Goal: Task Accomplishment & Management: Manage account settings

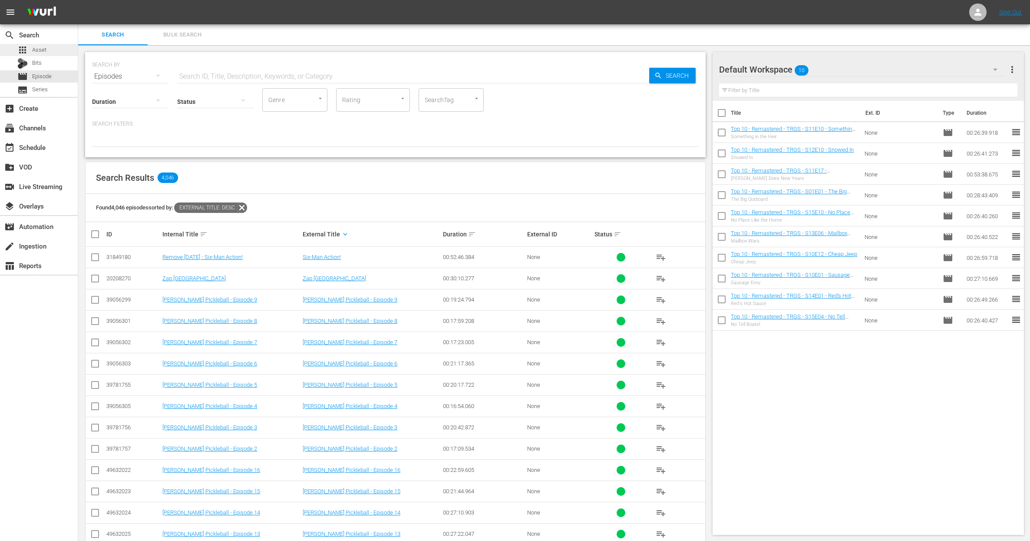
click at [56, 54] on div "apps Asset" at bounding box center [39, 50] width 78 height 12
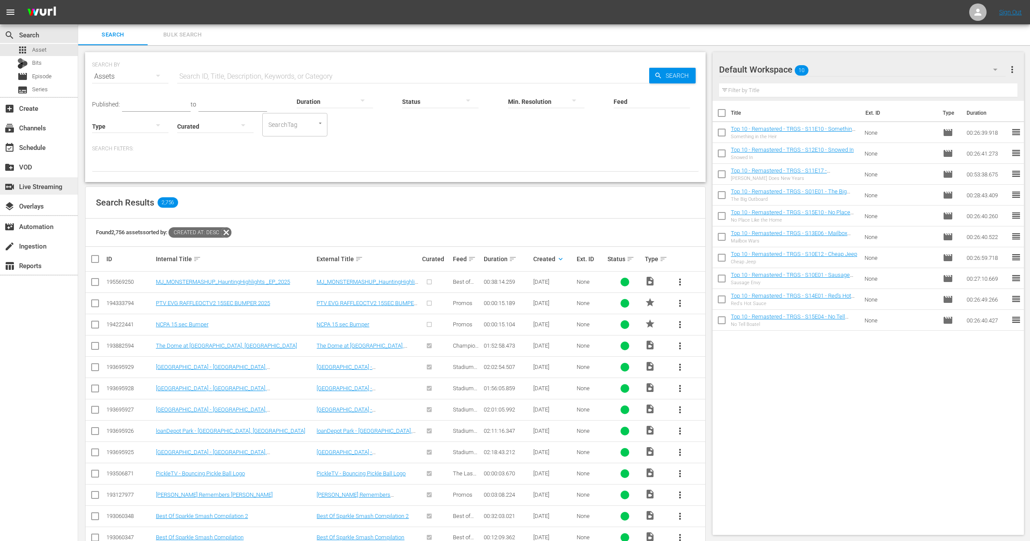
scroll to position [2, 0]
click at [677, 276] on span "more_vert" at bounding box center [680, 280] width 10 height 10
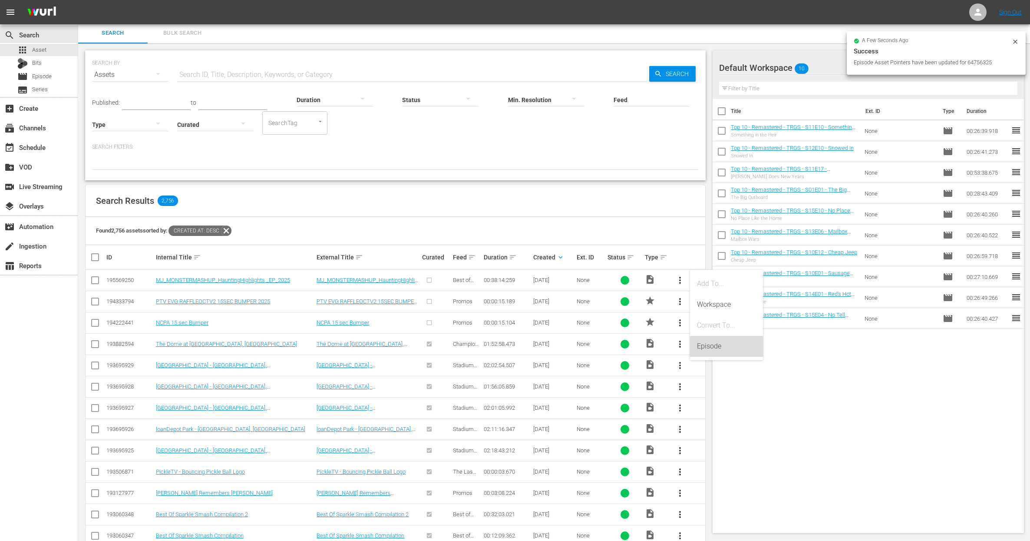
click at [699, 347] on div "Episode" at bounding box center [726, 346] width 59 height 21
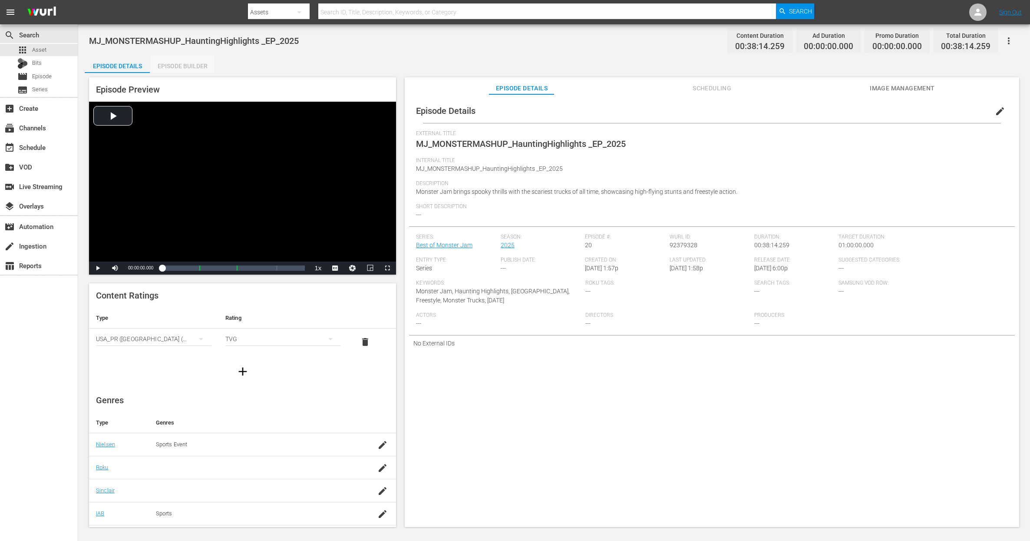
click at [201, 65] on div "Episode Builder" at bounding box center [182, 66] width 65 height 21
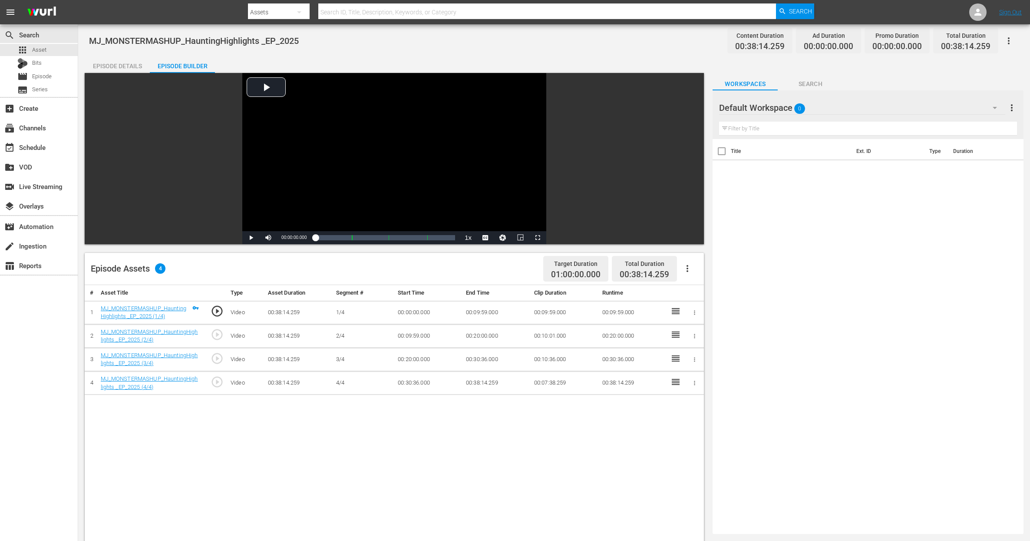
click at [119, 68] on div "Episode Details" at bounding box center [117, 66] width 65 height 21
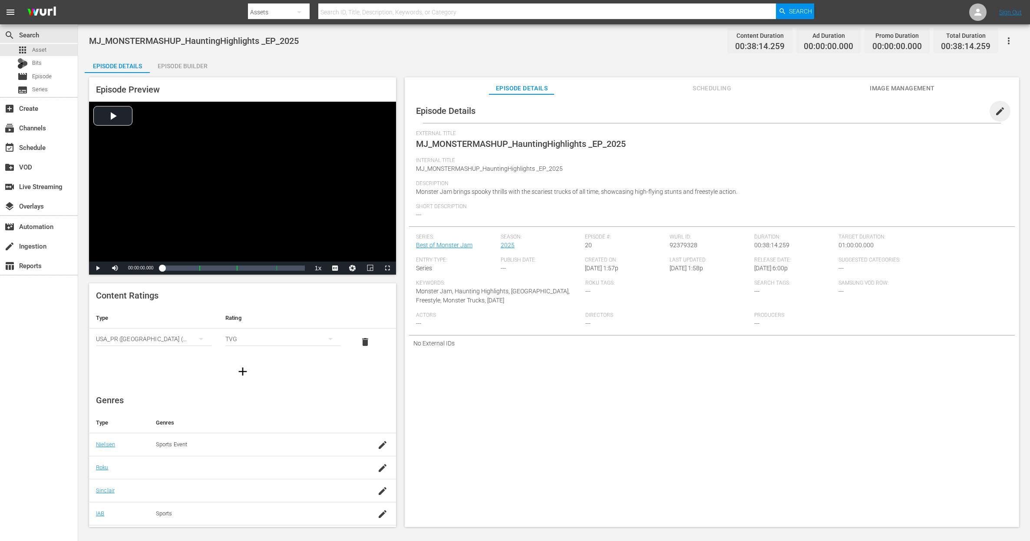
click at [995, 106] on span "edit" at bounding box center [1000, 111] width 10 height 10
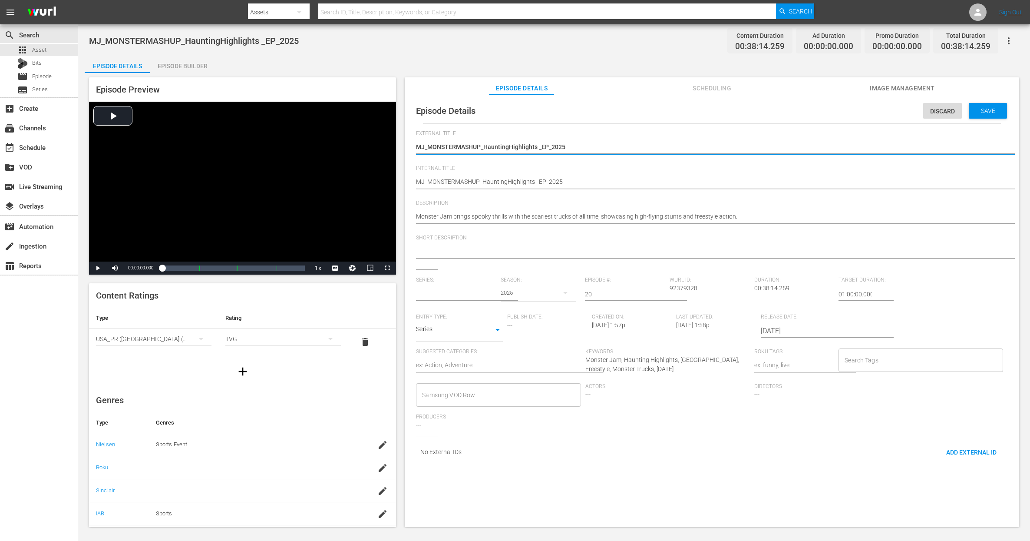
click at [462, 146] on textarea "MJ_MONSTERMASHUP_HauntingHighlights _EP_2025" at bounding box center [709, 147] width 587 height 10
type input "Best of Monster Jam"
type textarea "Tricks N’ Treats"
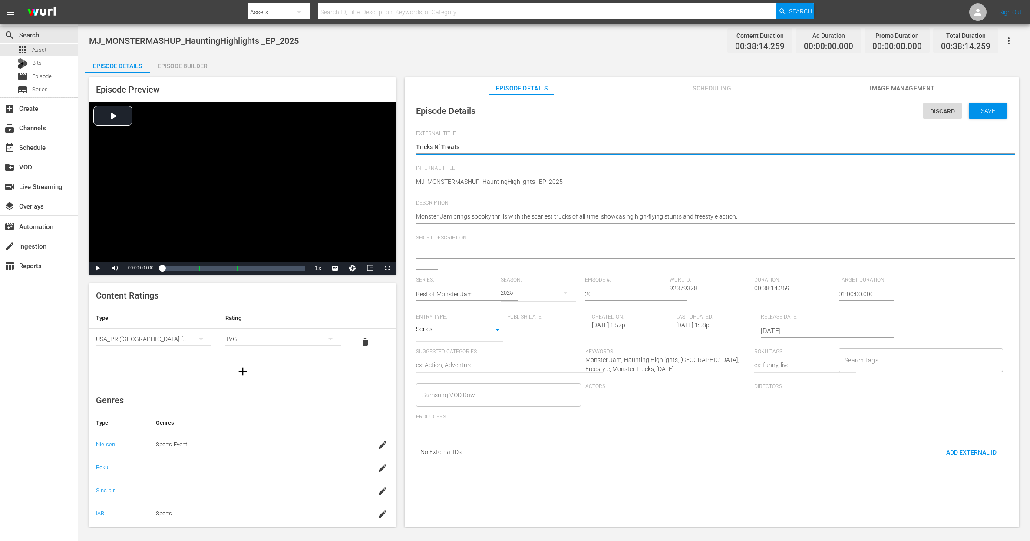
type textarea "Tricks N’ Treats"
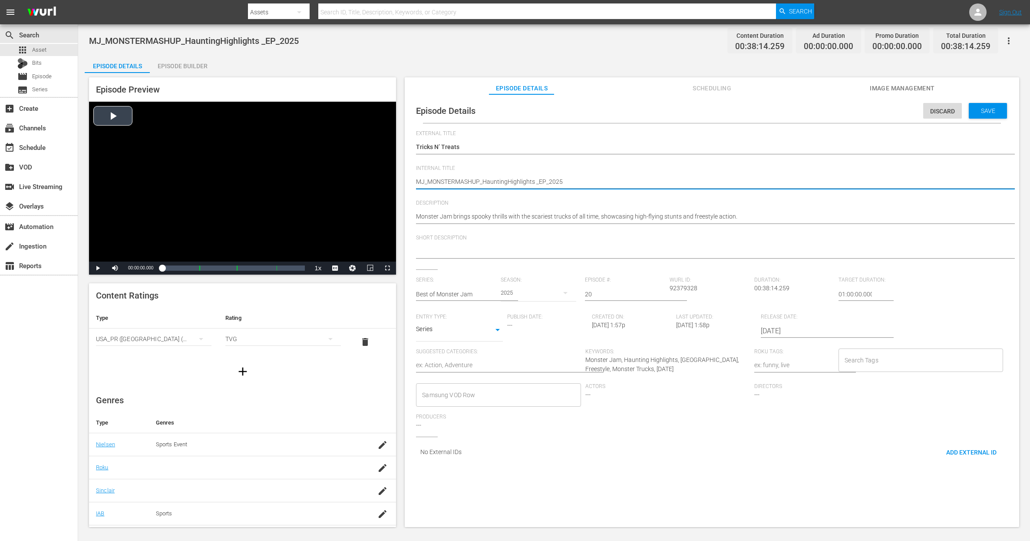
drag, startPoint x: 545, startPoint y: 181, endPoint x: 392, endPoint y: 172, distance: 152.7
paste textarea "Tricks N’ Treats"
type textarea "Tricks N’ Treats"
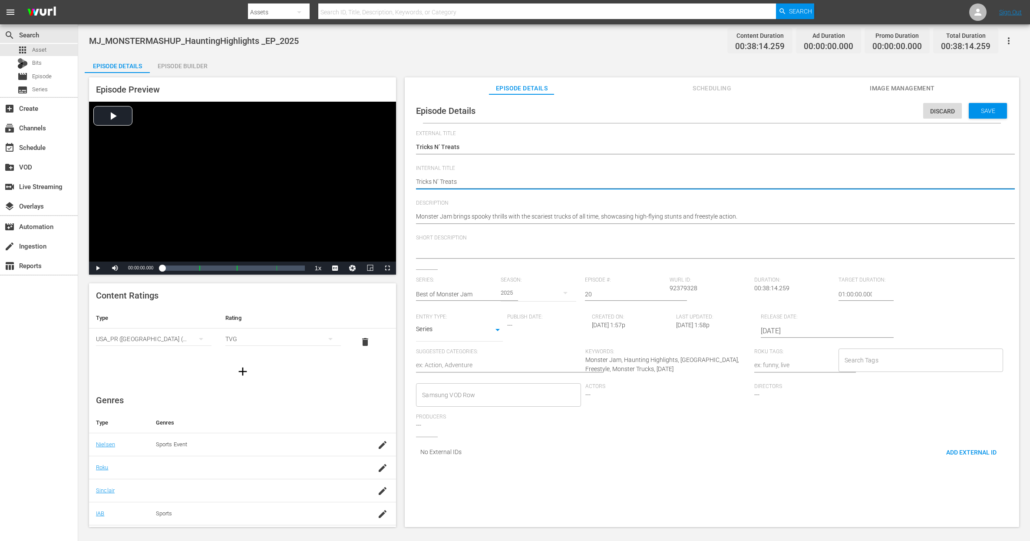
type textarea "Tricks N’ Treats"
type textarea "Tricks N’ Treats -"
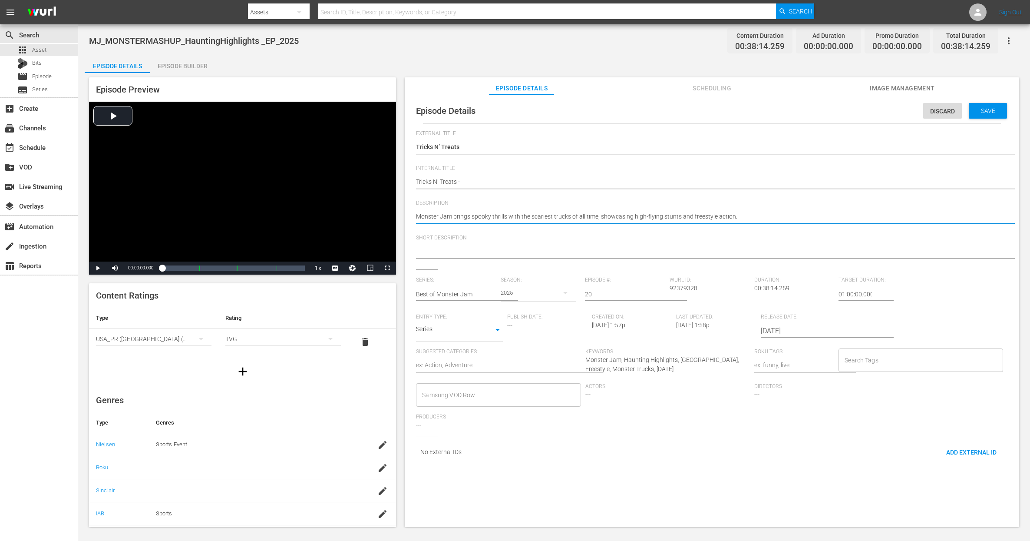
click at [524, 214] on textarea "Monster Jam brings spooky thrills with the scariest trucks of all time, showcas…" at bounding box center [709, 217] width 587 height 10
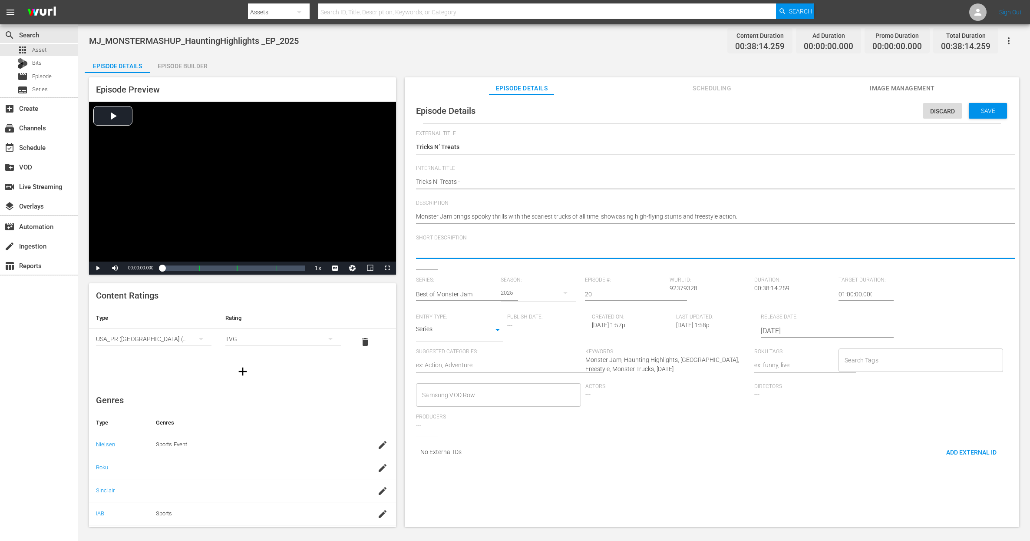
click at [526, 248] on textarea at bounding box center [709, 252] width 587 height 10
paste textarea "Monster Jam brings spooky thrills with the scariest trucks of all time, showcas…"
type textarea "Monster Jam brings spooky thrills with the scariest trucks of all time, showcas…"
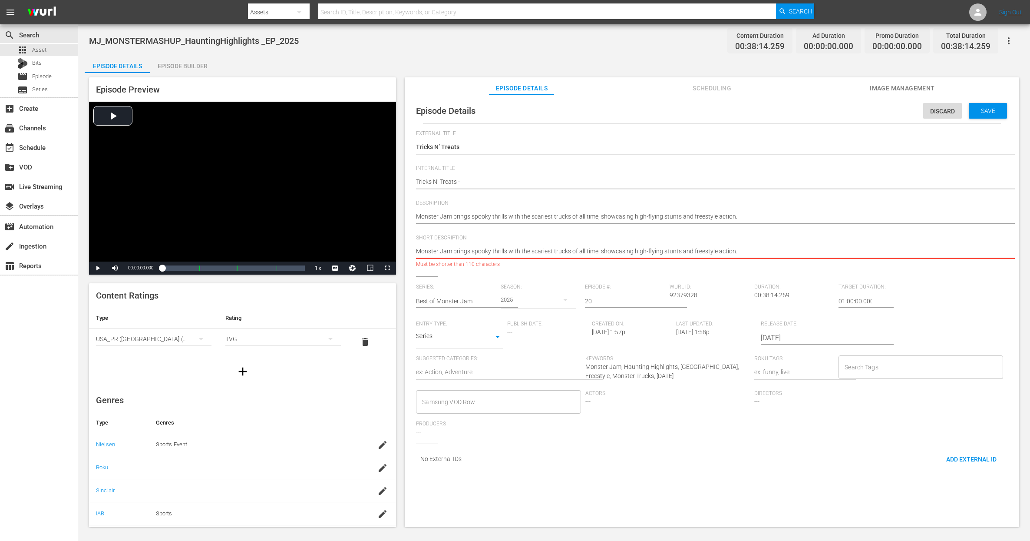
drag, startPoint x: 749, startPoint y: 252, endPoint x: 717, endPoint y: 253, distance: 32.6
click at [750, 252] on textarea "Monster Jam brings spooky thrills with the scariest trucks of all time, showcas…" at bounding box center [709, 252] width 587 height 10
click at [611, 252] on textarea "Monster Jam brings spooky thrills with the scariest trucks of all time, showcas…" at bounding box center [709, 252] width 587 height 10
click at [749, 248] on textarea "Monster Jam brings spooky thrills with the scariest trucks of all time, showcas…" at bounding box center [709, 252] width 587 height 10
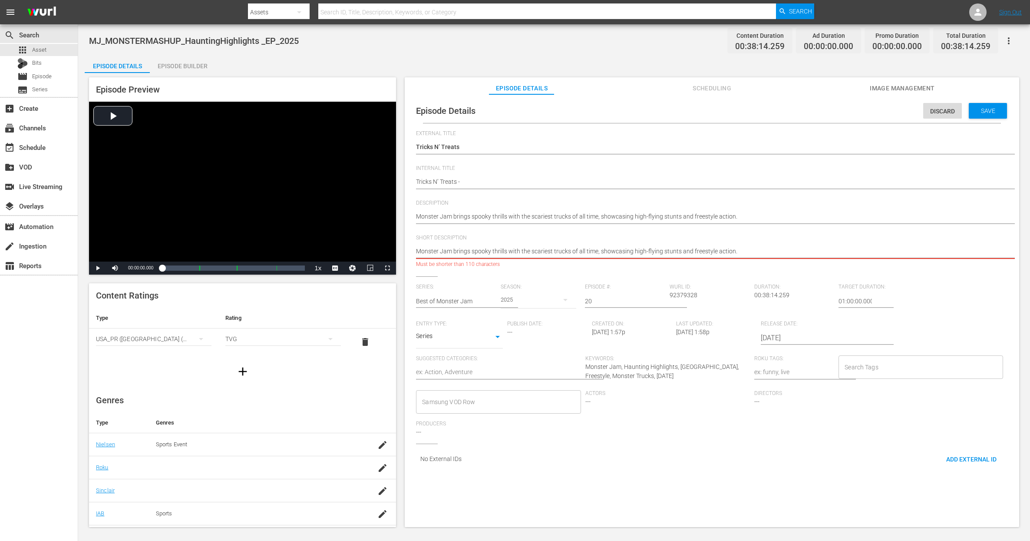
click at [683, 250] on textarea "Monster Jam brings spooky thrills with the scariest trucks of all time, showcas…" at bounding box center [709, 252] width 587 height 10
type textarea "Monster Jam brings spooky thrills with the scariest trucks of all time, showcas…"
click at [684, 217] on textarea "Monster Jam brings spooky thrills with the scariest trucks of all time, showcas…" at bounding box center [709, 217] width 587 height 10
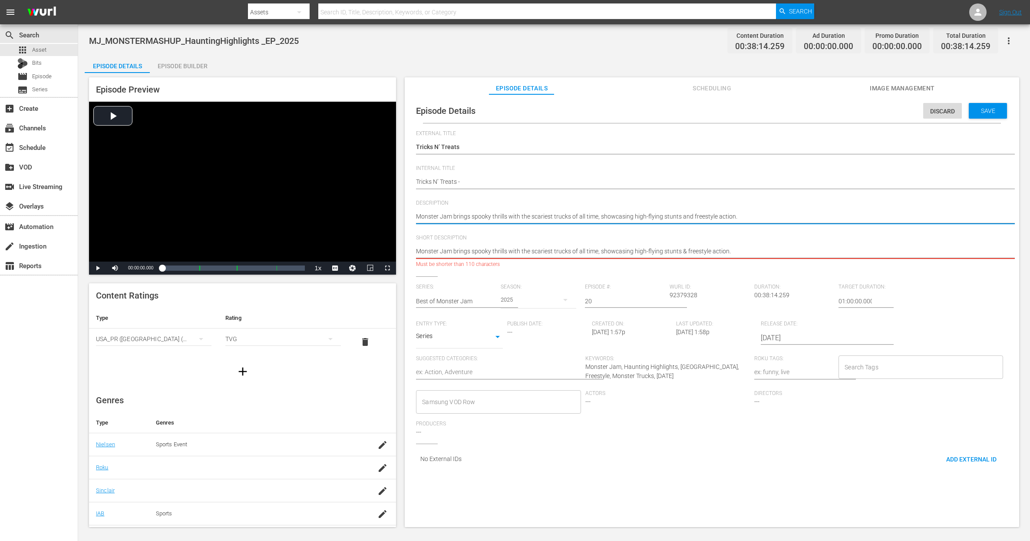
type textarea "Monster Jam brings spooky thrills with the scariest trucks of all time, showcas…"
click at [452, 248] on textarea "Monster Jam brings spooky thrills with the scariest trucks of all time, showcas…" at bounding box center [709, 252] width 587 height 10
drag, startPoint x: 597, startPoint y: 251, endPoint x: 736, endPoint y: 248, distance: 139.4
click at [736, 248] on textarea "Monster Jam brings spooky thrills with the scariest trucks of all time, showcas…" at bounding box center [709, 252] width 587 height 10
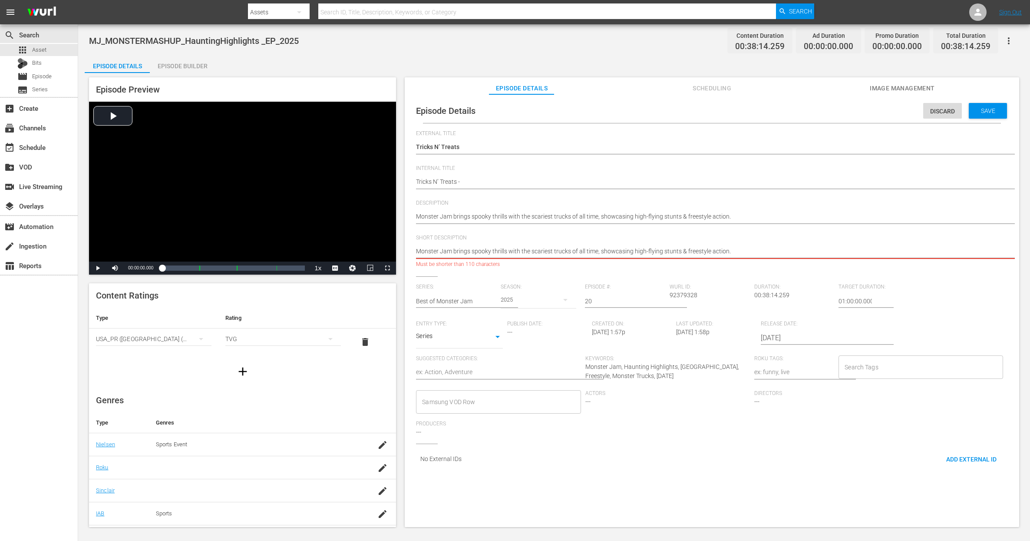
type textarea "Monster Jam brings spooky thrills with the scariest trucks of all time!"
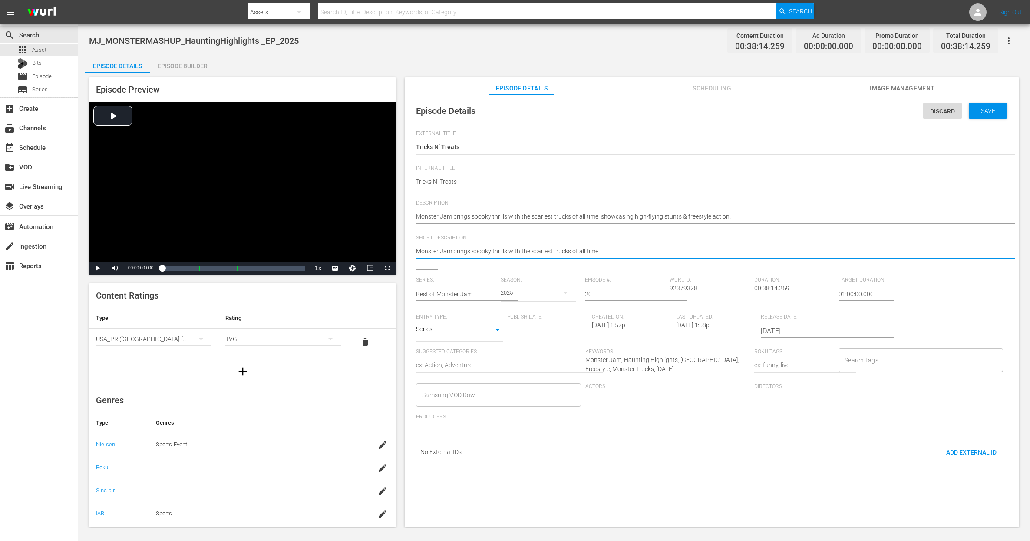
type textarea "Monster Jam brings spooky thrills with the scariest trucks of all time!"
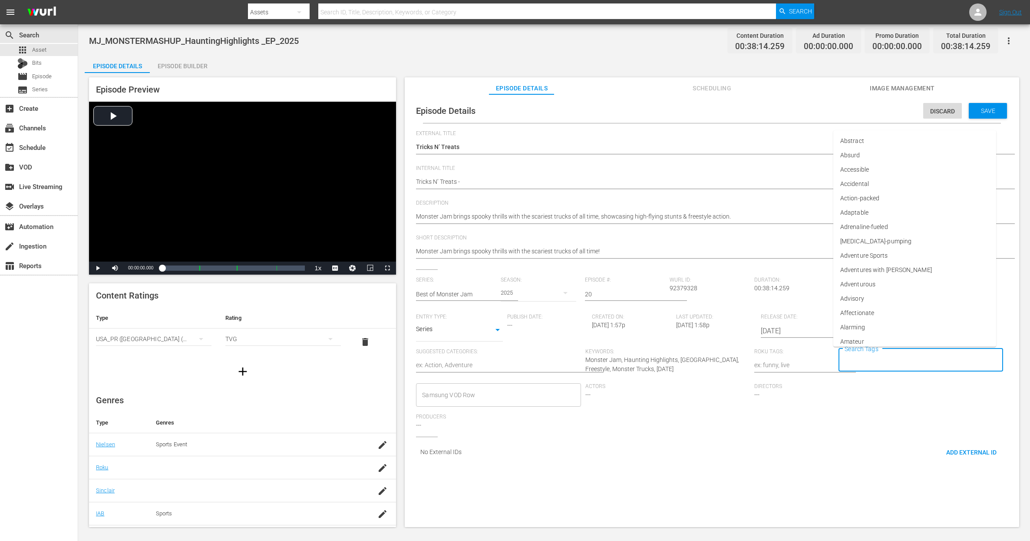
click at [856, 359] on input "Search Tags" at bounding box center [914, 360] width 144 height 16
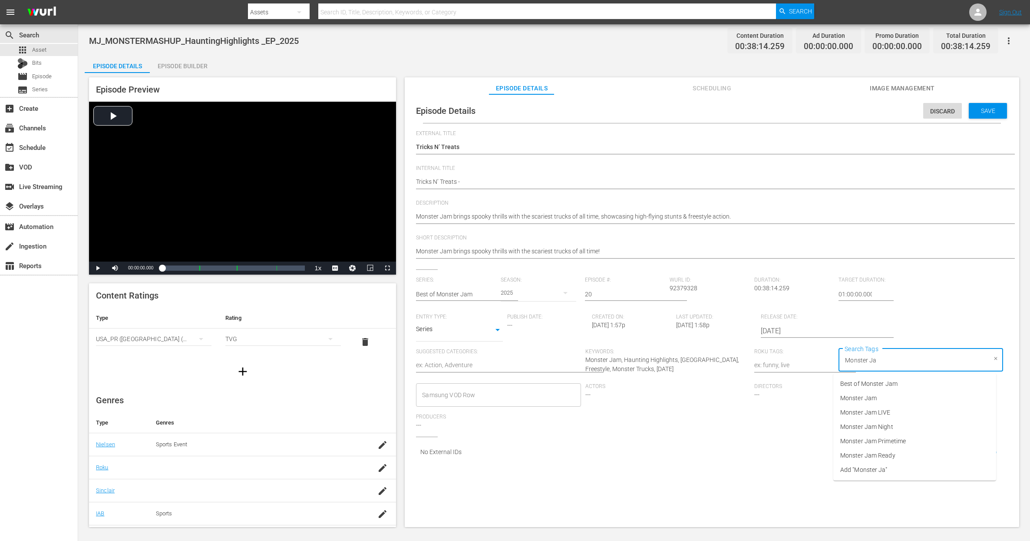
type input "Monster Jam"
click at [891, 451] on span "Monster Jam Ready" at bounding box center [867, 455] width 55 height 9
click at [908, 416] on div "Series: Best of Monster Jam Season: 2025 Episode #: 20 Wurl ID: 92379328 Durati…" at bounding box center [712, 357] width 592 height 160
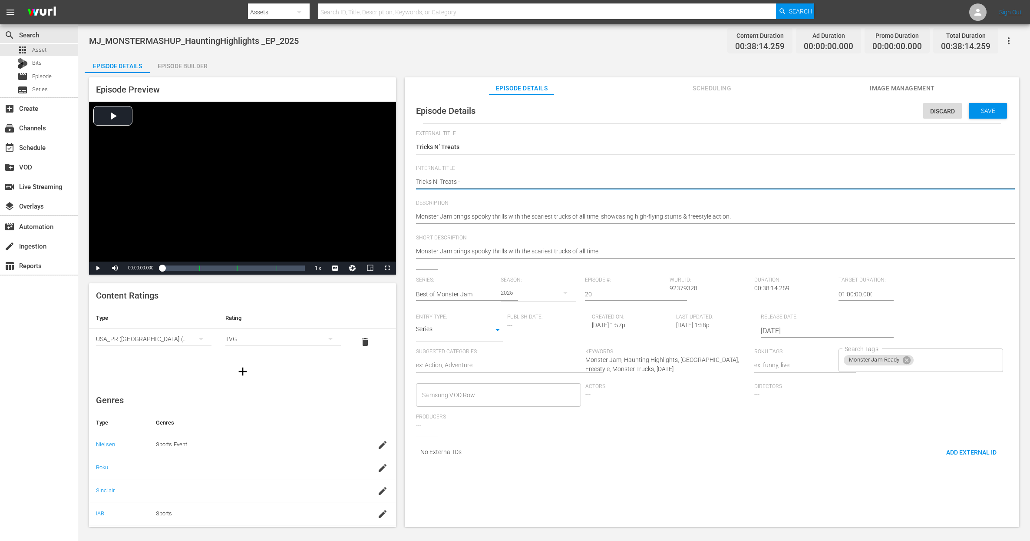
type textarea "Tricks N’ Treats - H"
type textarea "Tricks N’ Treats - Ha"
type textarea "Tricks N’ Treats - Hal"
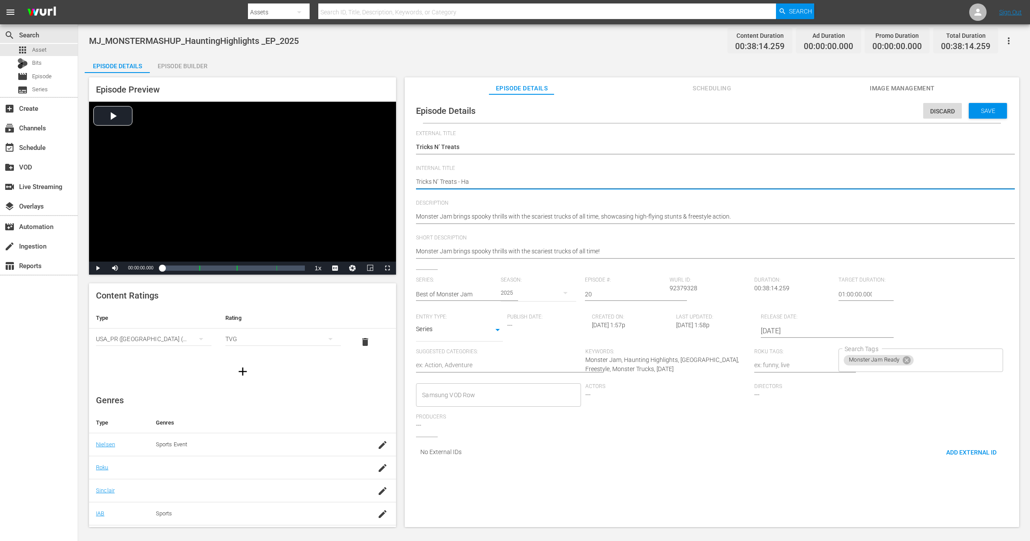
type textarea "Tricks N’ Treats - Hal"
type textarea "Tricks N’ Treats - Hall"
type textarea "Tricks N’ Treats - Hallo"
type textarea "Tricks N’ Treats - Hallow"
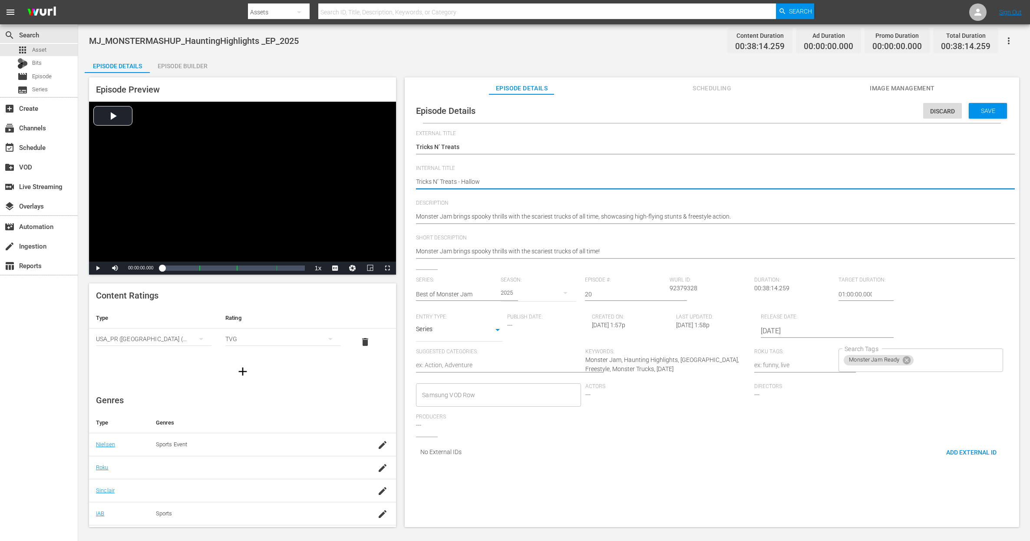
type textarea "Tricks N’ Treats - Hallowe"
type textarea "Tricks N’ Treats - Hallowee"
type textarea "Tricks N’ Treats - Halloween"
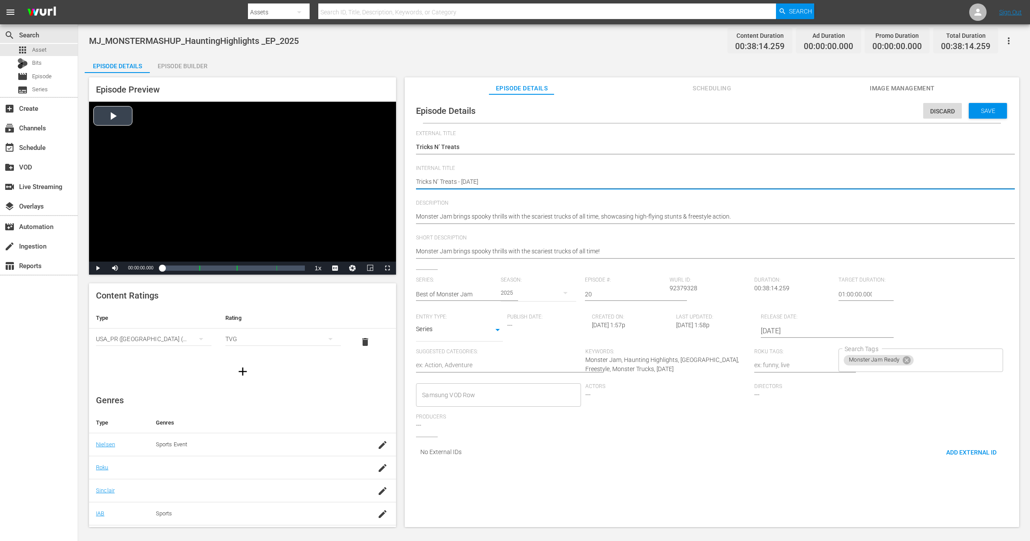
type textarea "Tricks N’ Treats - Halloween"
click at [98, 268] on span "Video Player" at bounding box center [98, 268] width 0 height 0
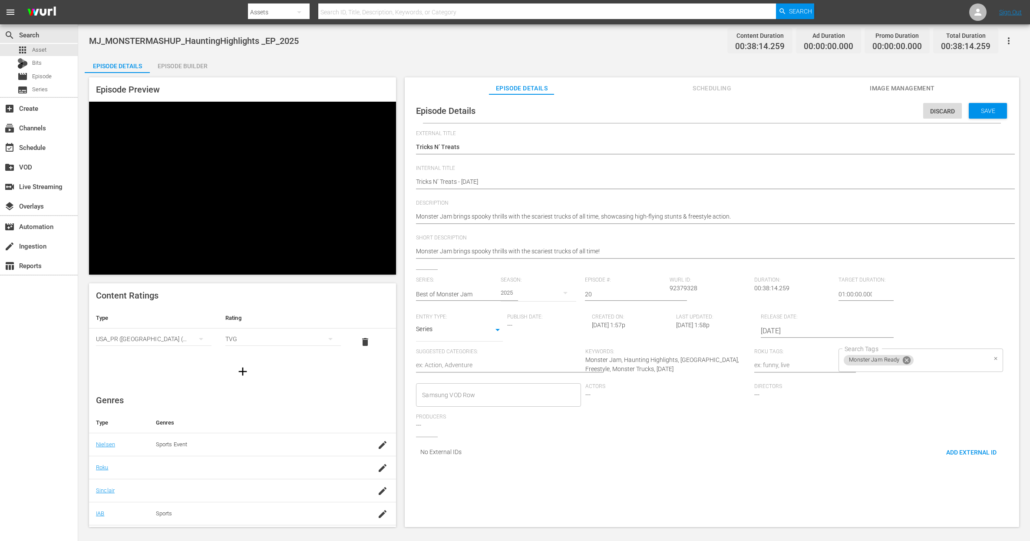
click at [904, 361] on icon at bounding box center [907, 360] width 8 height 8
click at [904, 362] on input "Search Tags" at bounding box center [914, 360] width 144 height 16
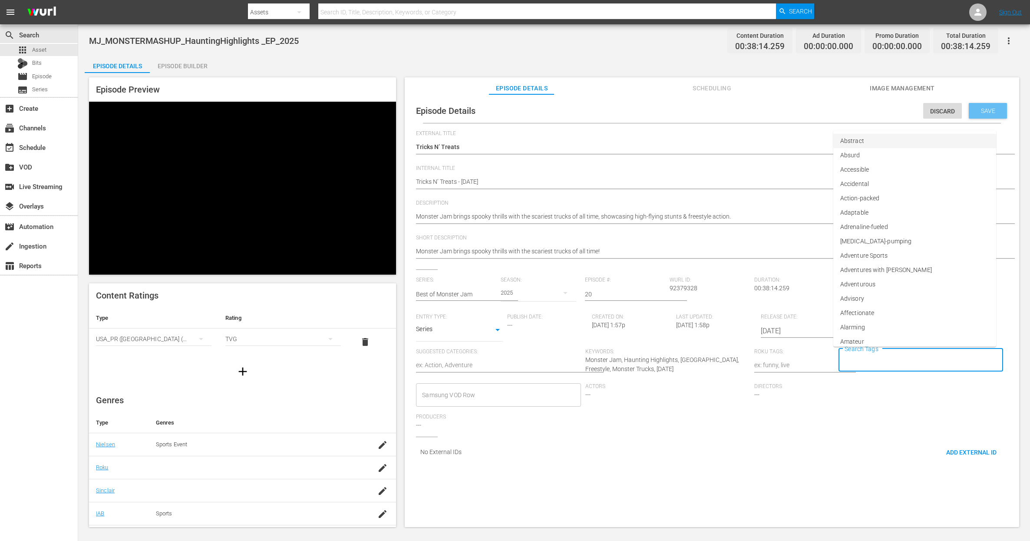
click at [988, 115] on div "Save" at bounding box center [988, 111] width 38 height 16
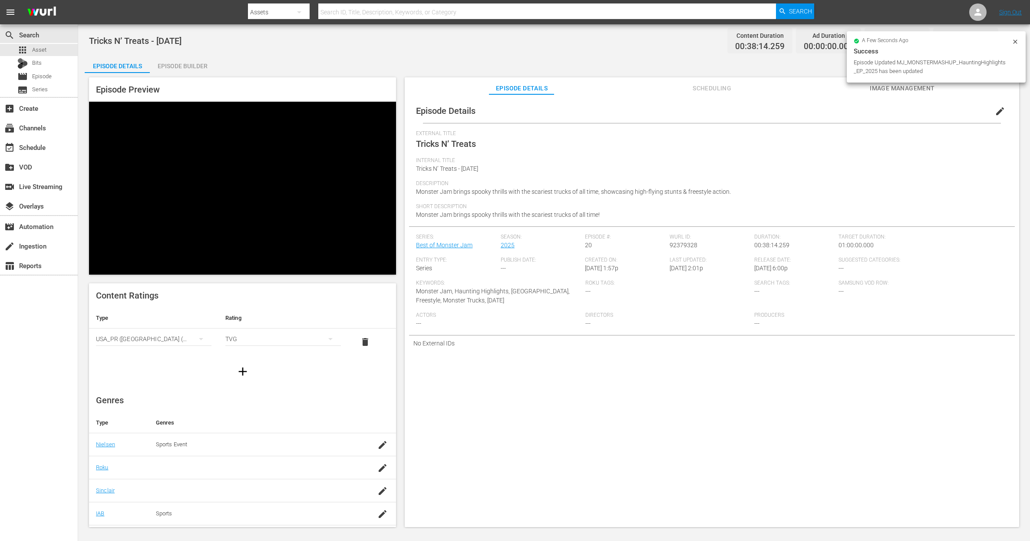
click at [628, 44] on div "Tricks N’ Treats - Halloween Content Duration 00:38:14.259 Ad Duration 00:00:00…" at bounding box center [554, 41] width 930 height 20
click at [537, 56] on div "Episode Details Episode Builder Episode Preview Video Player is loading. Play V…" at bounding box center [554, 295] width 939 height 478
click at [170, 63] on div "Episode Builder" at bounding box center [182, 66] width 65 height 21
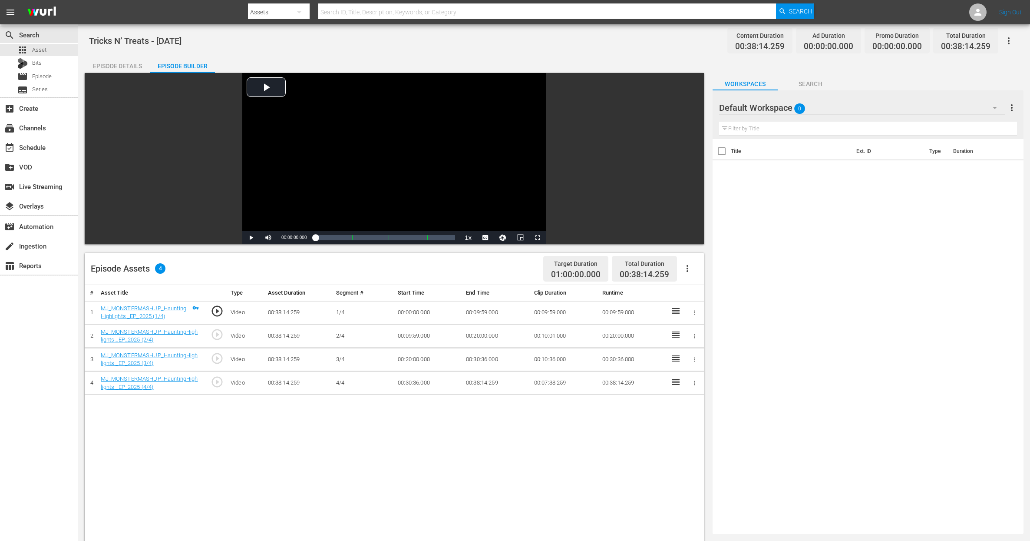
click at [815, 85] on span "Search" at bounding box center [810, 84] width 65 height 11
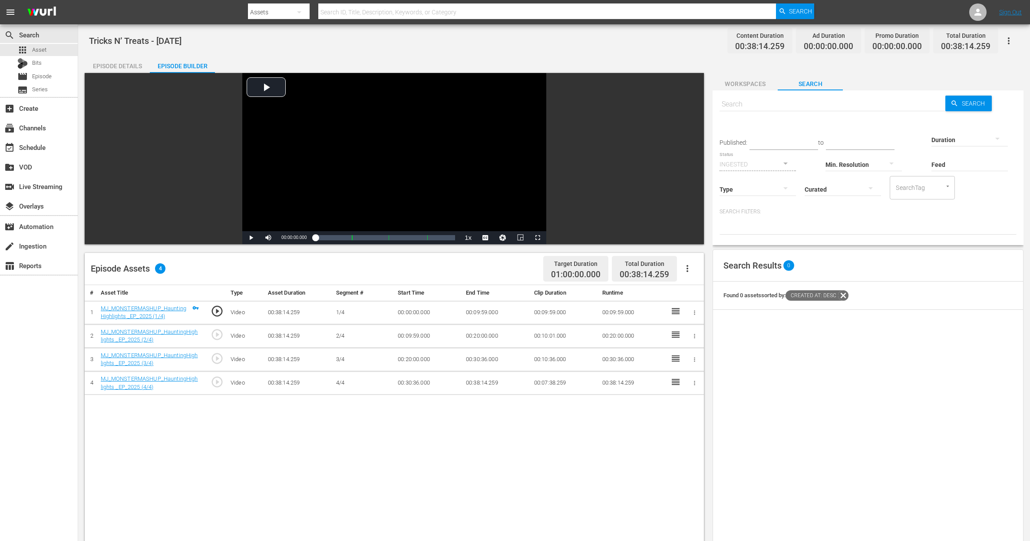
click at [762, 89] on span "Workspaces" at bounding box center [745, 84] width 65 height 11
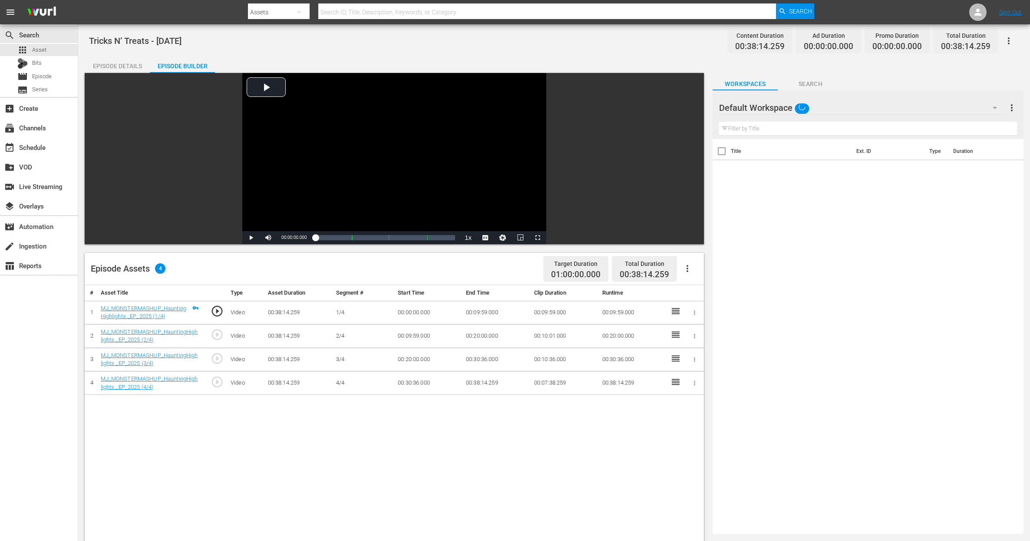
click at [840, 109] on div "Default Workspace" at bounding box center [862, 108] width 286 height 24
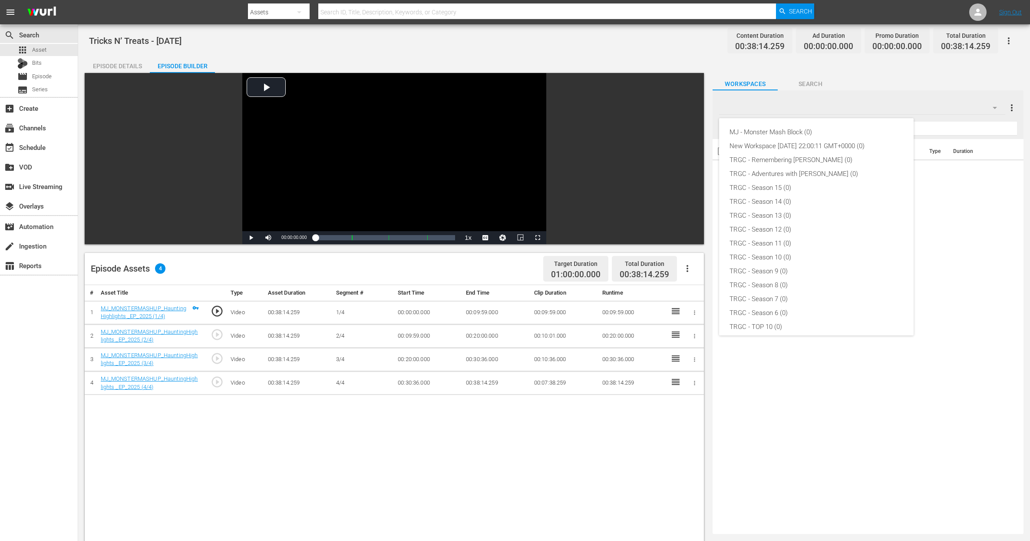
scroll to position [75, 0]
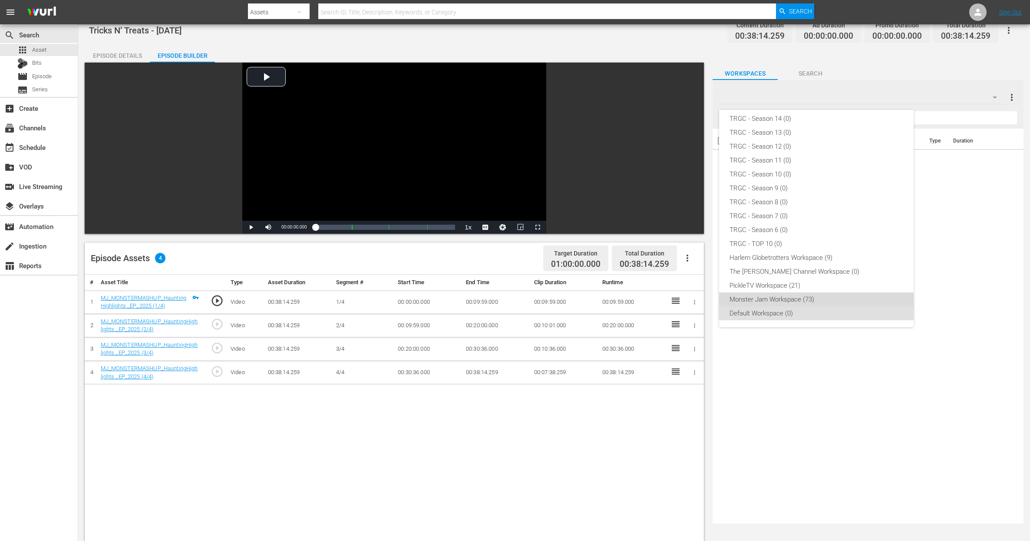
click at [786, 299] on div "Monster Jam Workspace (73)" at bounding box center [816, 299] width 174 height 14
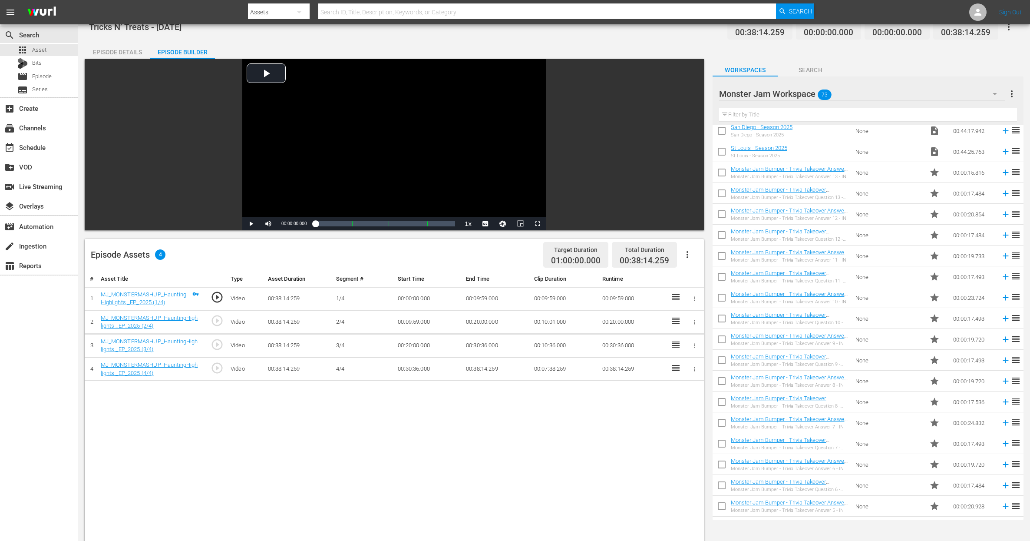
scroll to position [1152, 0]
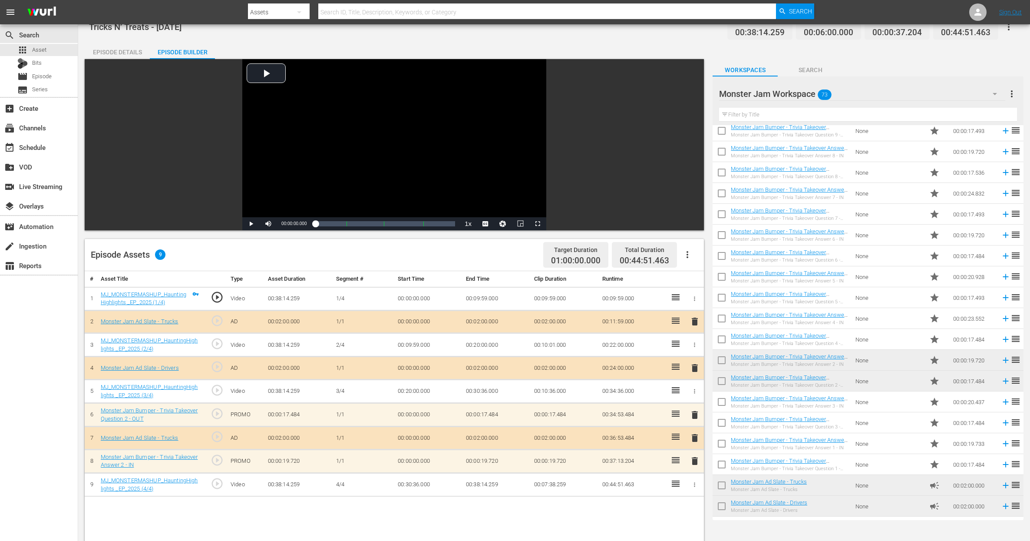
click at [108, 50] on div "Episode Details" at bounding box center [117, 52] width 65 height 21
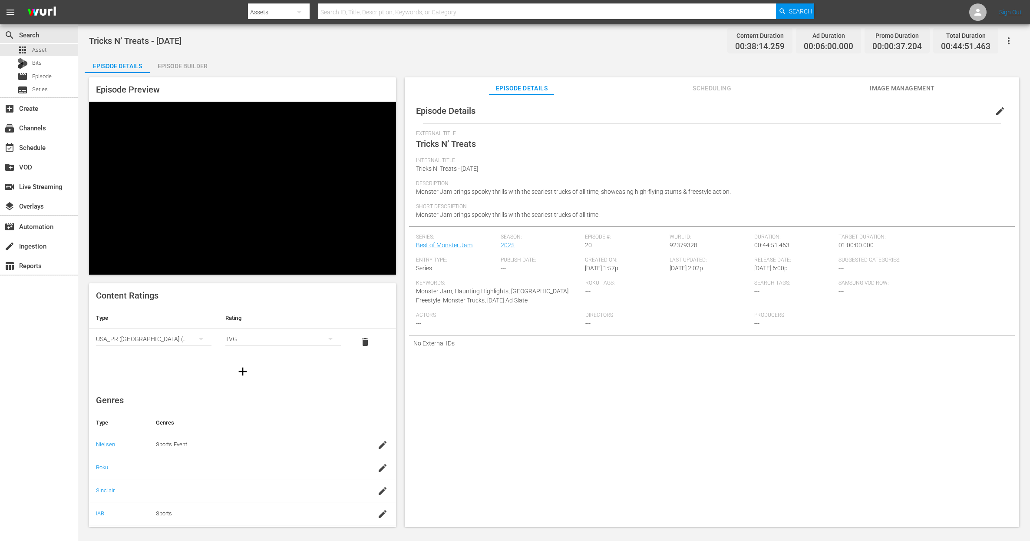
click at [173, 61] on div "Episode Builder" at bounding box center [182, 66] width 65 height 21
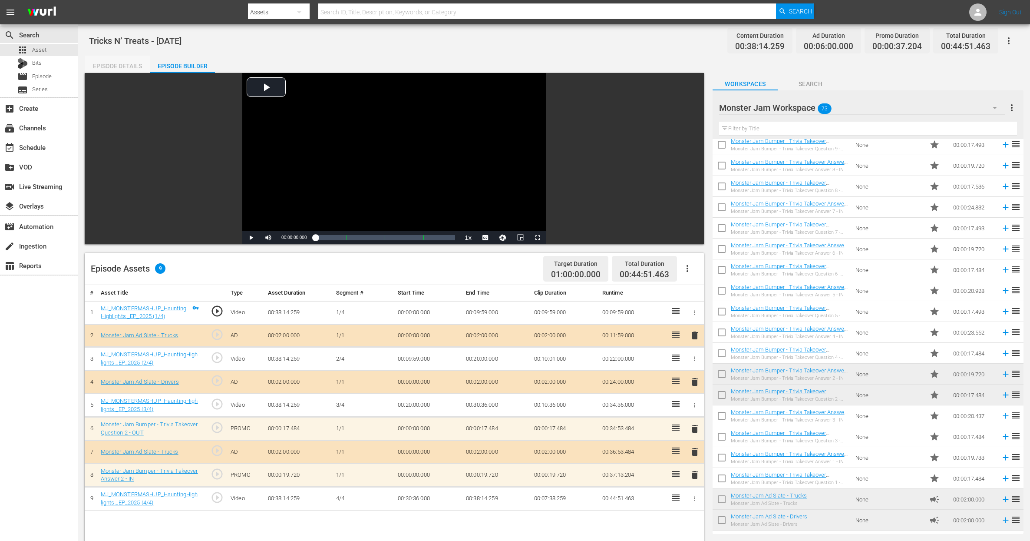
click at [125, 63] on div "Episode Details" at bounding box center [117, 66] width 65 height 21
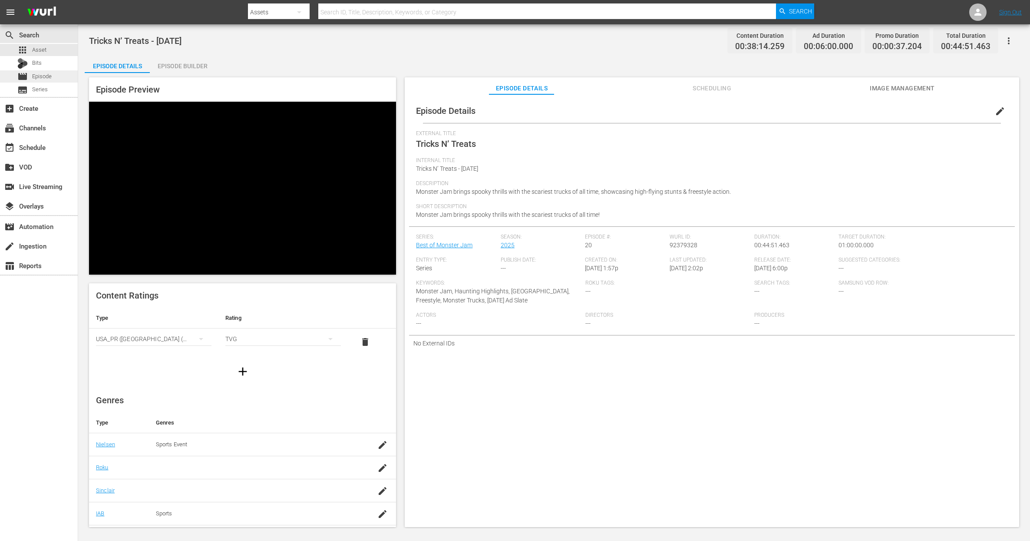
click at [45, 75] on span "Episode" at bounding box center [42, 76] width 20 height 9
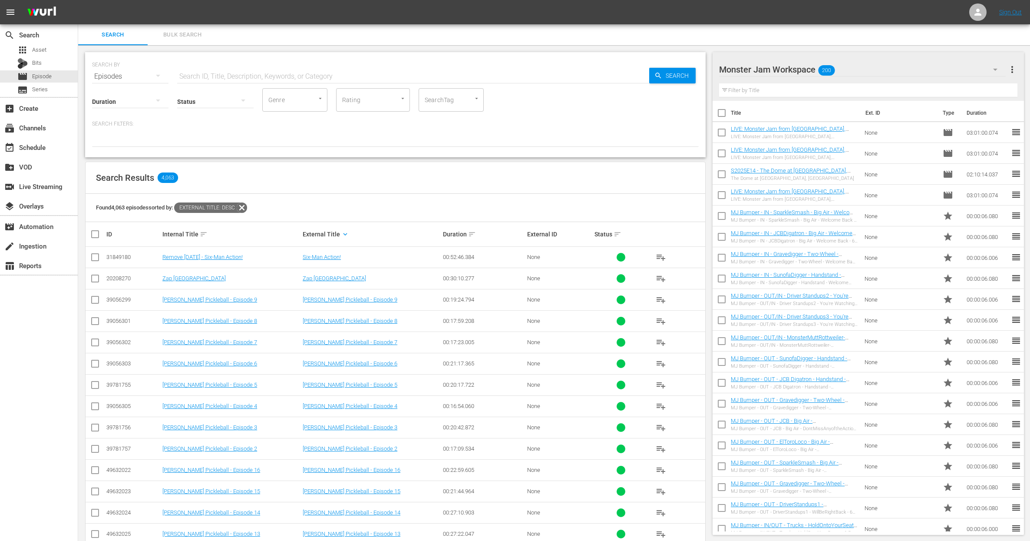
click at [398, 199] on div "Found 4,063 episodes sorted by: External Title: desc" at bounding box center [396, 208] width 620 height 28
click at [402, 174] on div "Search Results 4,063" at bounding box center [396, 178] width 620 height 32
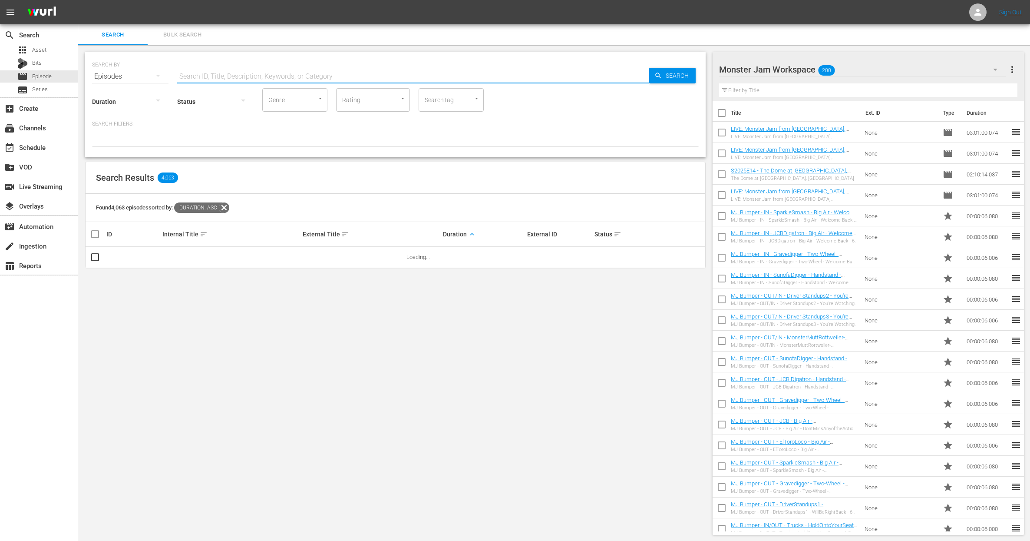
click at [249, 75] on input "text" at bounding box center [413, 76] width 472 height 21
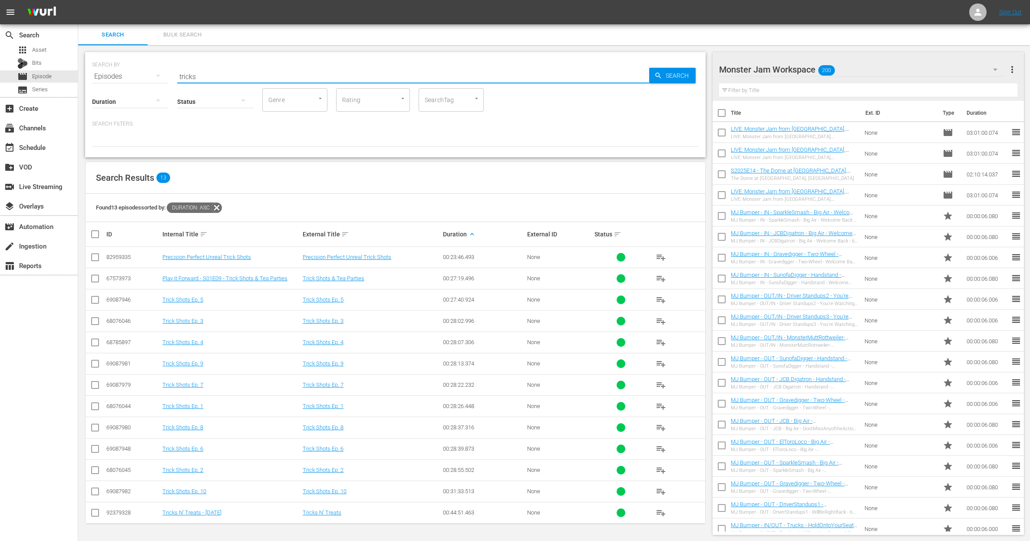
scroll to position [0, 0]
click at [857, 71] on div "Monster Jam Workspace 200" at bounding box center [862, 69] width 287 height 24
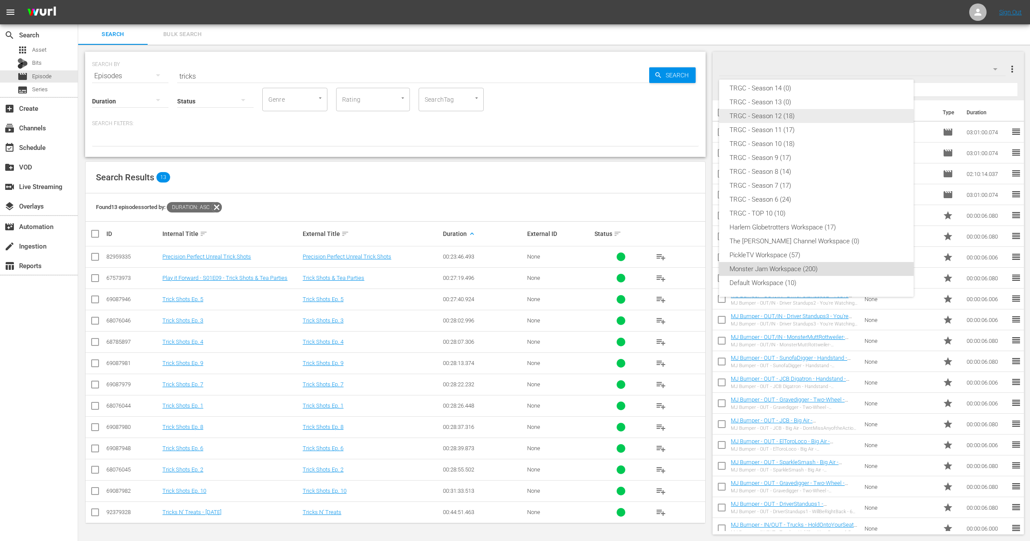
scroll to position [0, 0]
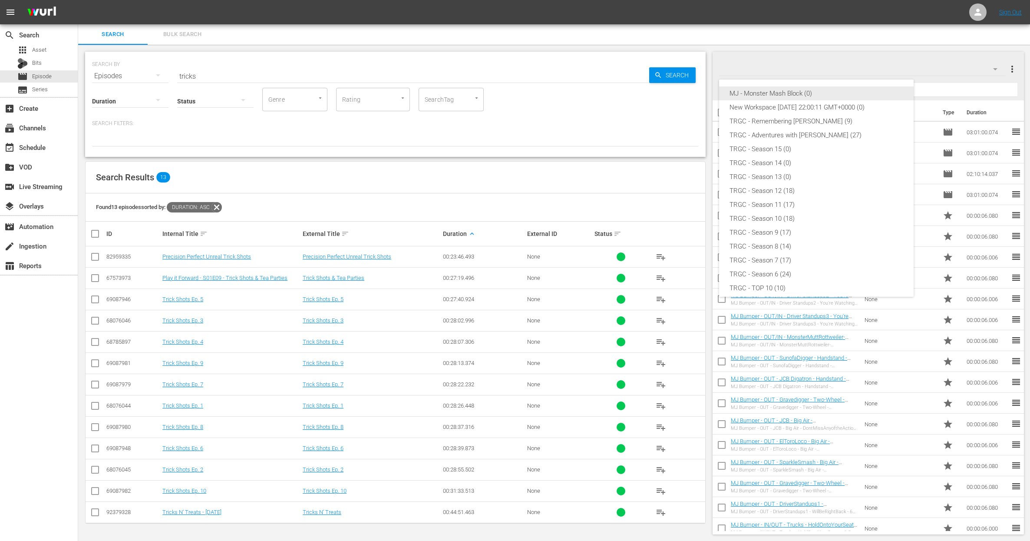
click at [809, 97] on div "MJ - Monster Mash Block (0)" at bounding box center [816, 93] width 174 height 14
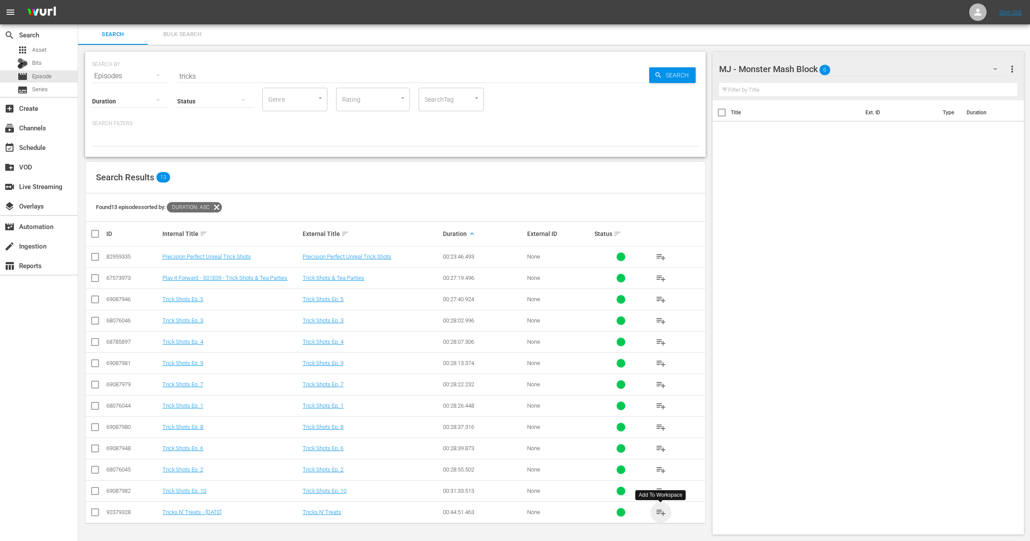
click at [662, 515] on span "playlist_add" at bounding box center [661, 512] width 10 height 10
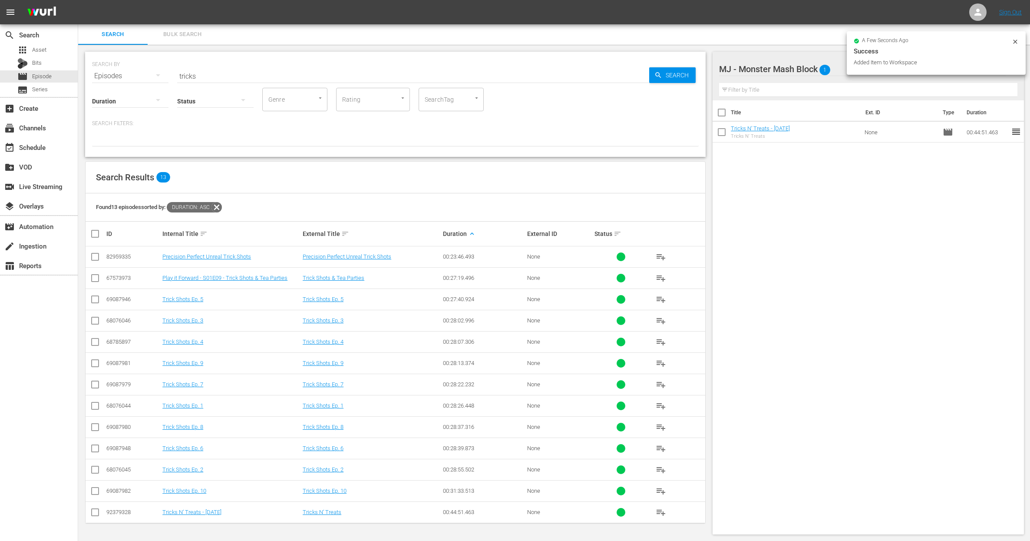
click at [641, 34] on div "Search Bulk Search" at bounding box center [554, 34] width 952 height 21
click at [271, 79] on input "tricks" at bounding box center [413, 76] width 472 height 21
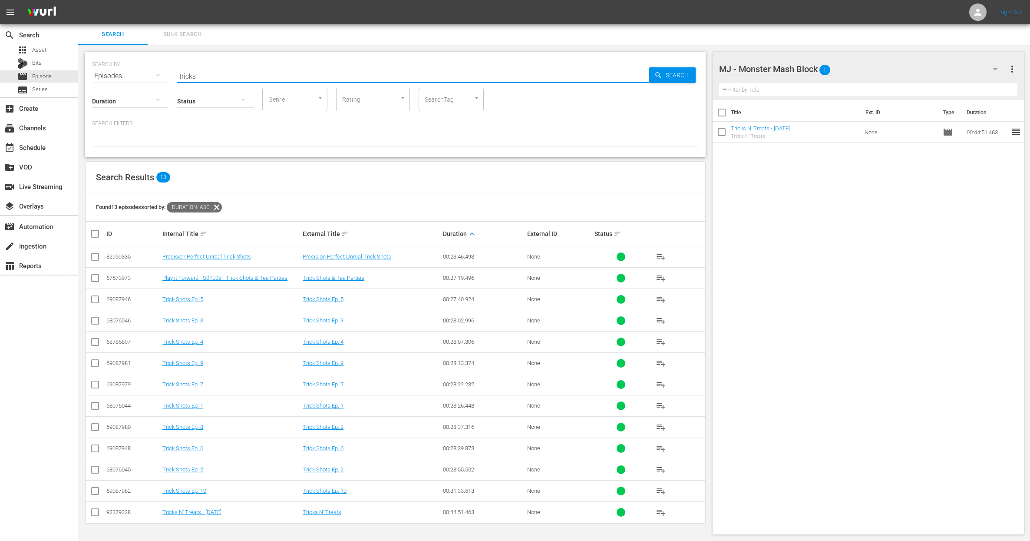
click at [271, 79] on input "tricks" at bounding box center [413, 76] width 472 height 21
click at [205, 74] on input "tricks" at bounding box center [413, 76] width 472 height 21
drag, startPoint x: 215, startPoint y: 75, endPoint x: 170, endPoint y: 72, distance: 45.2
click at [170, 72] on div "SEARCH BY Search By Episodes Search ID, Title, Description, Keywords, or Catego…" at bounding box center [395, 70] width 607 height 31
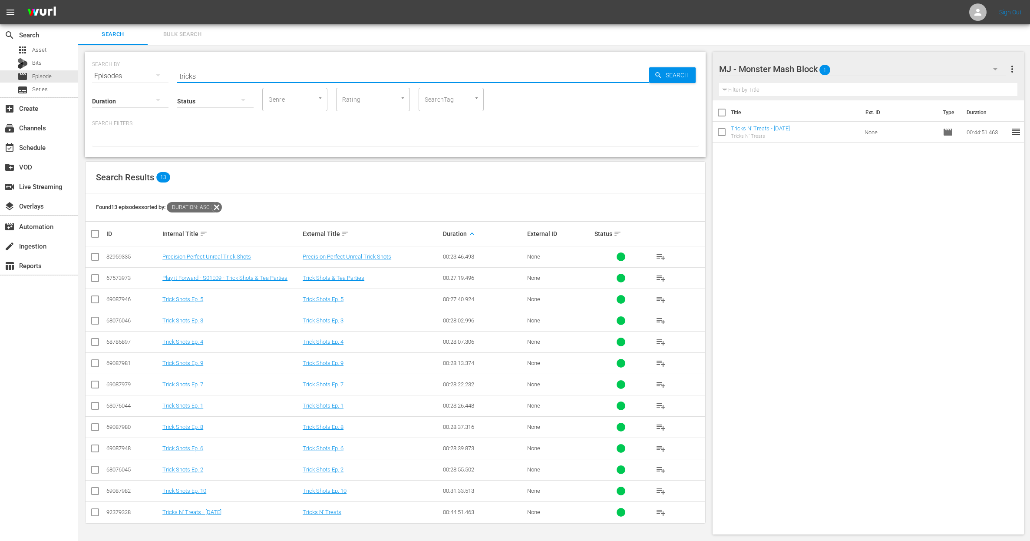
paste input "Huntington Center - Toledo OH - Season 2023"
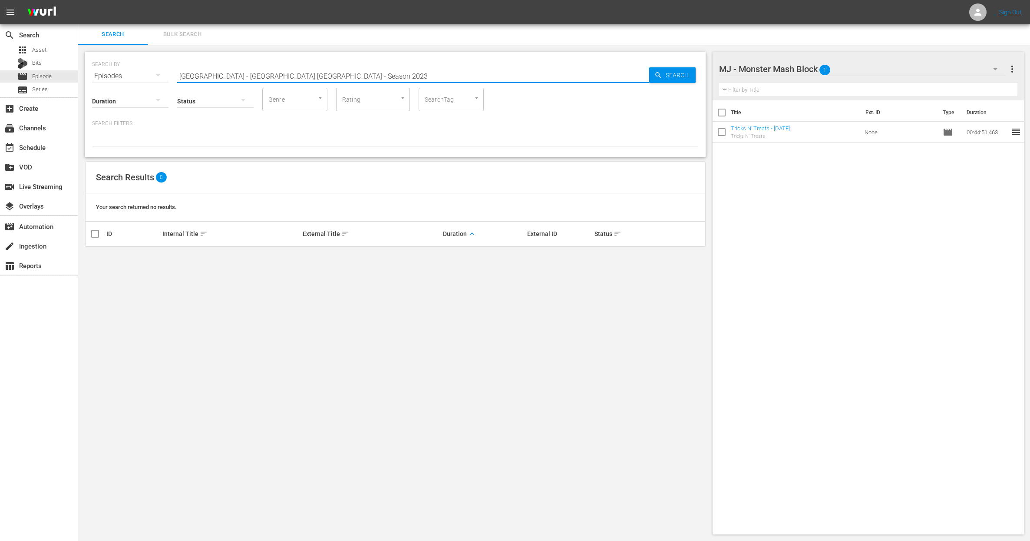
drag, startPoint x: 272, startPoint y: 77, endPoint x: 357, endPoint y: 77, distance: 85.1
click at [352, 78] on input "Huntington Center - Toledo OH - Season 2023" at bounding box center [413, 76] width 472 height 21
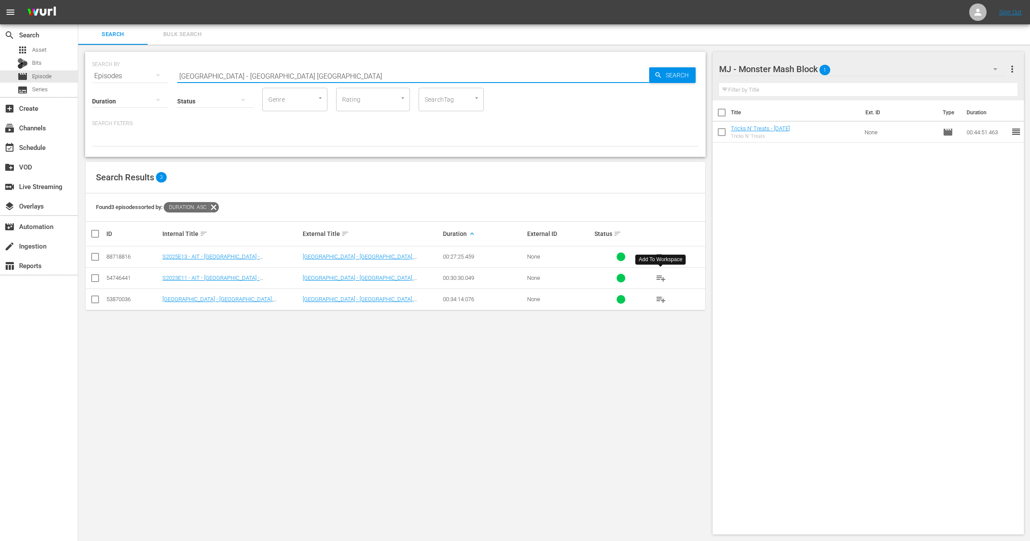
click at [657, 277] on span "playlist_add" at bounding box center [661, 278] width 10 height 10
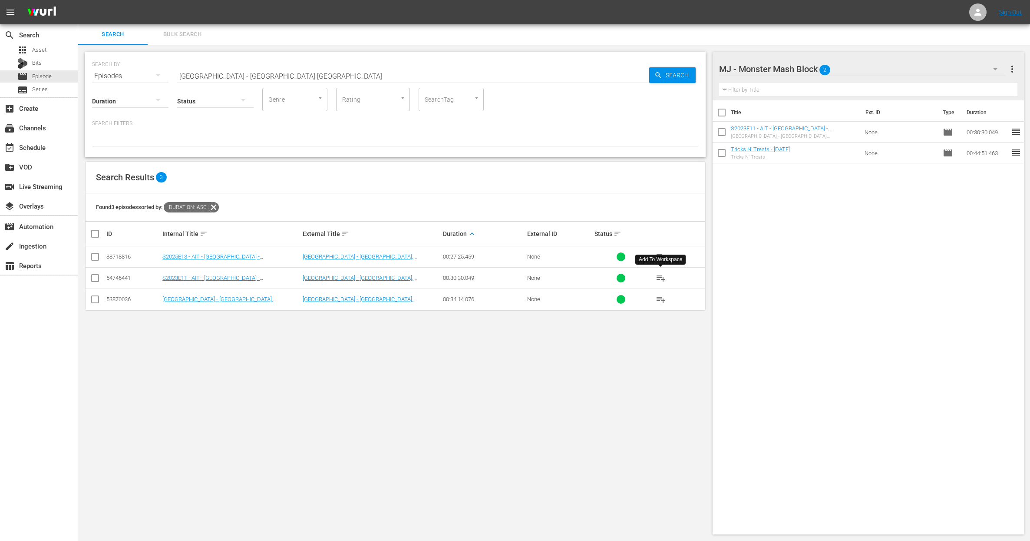
click at [277, 72] on input "Huntington Center - Toledo OH" at bounding box center [413, 76] width 472 height 21
paste input "Atlanta Motor Speedway - Atlanta GA - Season 2021"
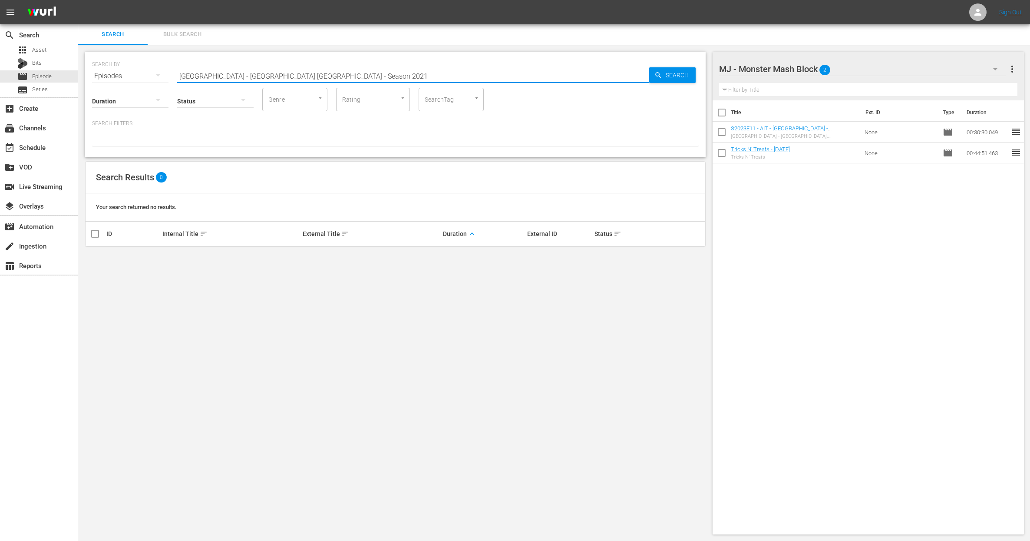
drag, startPoint x: 293, startPoint y: 76, endPoint x: 361, endPoint y: 75, distance: 68.6
click at [361, 75] on input "Atlanta Motor Speedway - Atlanta GA - Season 2021" at bounding box center [413, 76] width 472 height 21
drag, startPoint x: 314, startPoint y: 77, endPoint x: 292, endPoint y: 77, distance: 21.7
click at [292, 77] on input "Atlanta Motor Speedway - Atlanta GA - Season 2021" at bounding box center [413, 76] width 472 height 21
type input "Atlanta Motor Speedway - Atlanta GA"
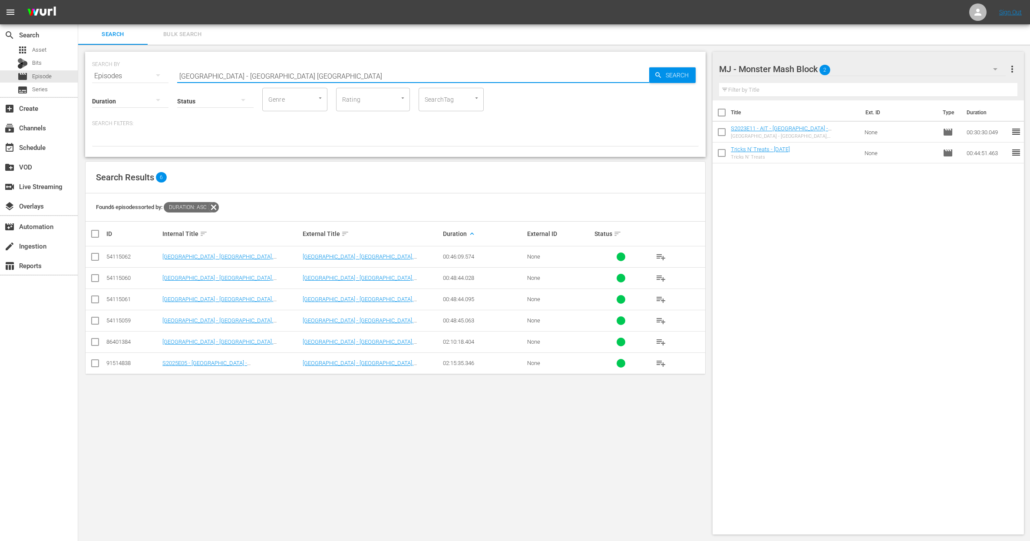
click at [366, 213] on div "Found 6 episodes sorted by: Duration: asc" at bounding box center [396, 207] width 620 height 28
click at [439, 89] on div "SearchTag" at bounding box center [451, 99] width 65 height 23
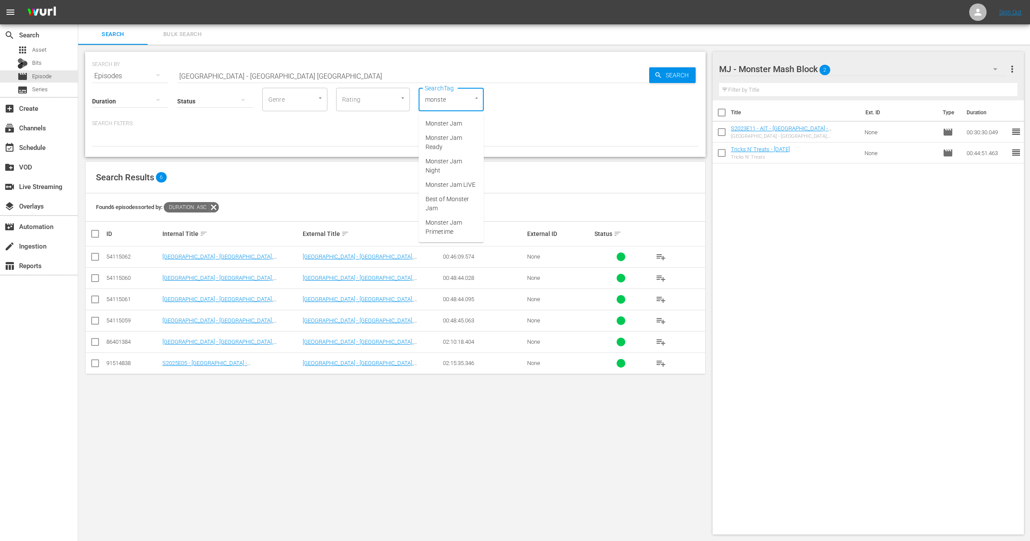
type input "monster"
click at [433, 137] on span "Monster Jam Ready" at bounding box center [451, 142] width 51 height 18
click at [659, 253] on span "playlist_add" at bounding box center [661, 257] width 10 height 10
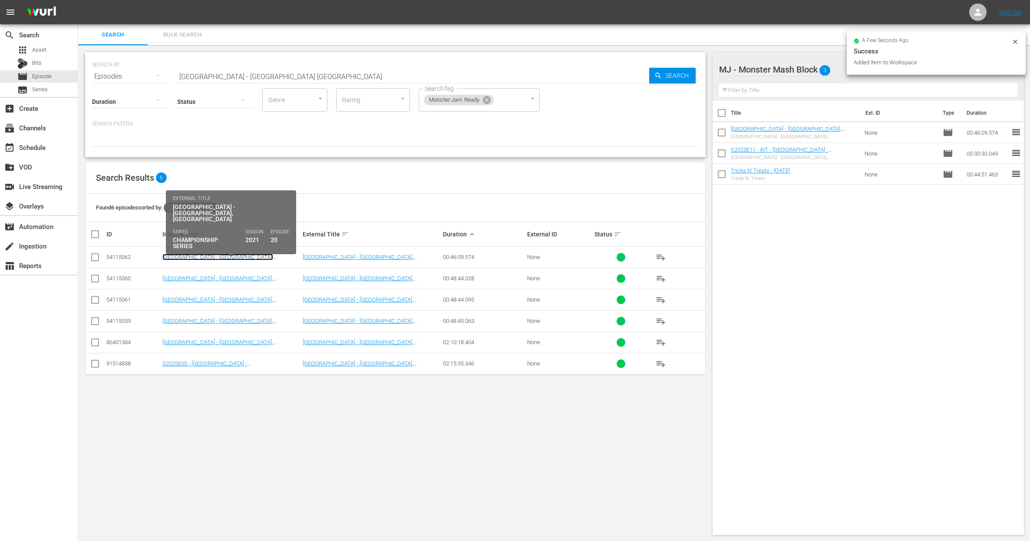
click at [243, 259] on link "Atlanta Motor Speedway - Atlanta, GA - 2021" at bounding box center [217, 260] width 111 height 13
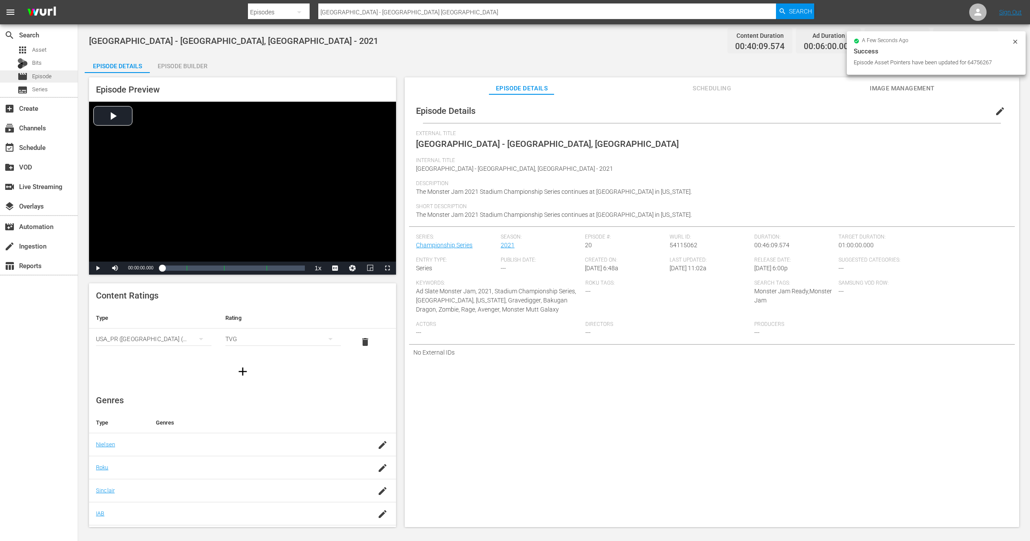
click at [64, 76] on div "movie Episode" at bounding box center [39, 76] width 78 height 12
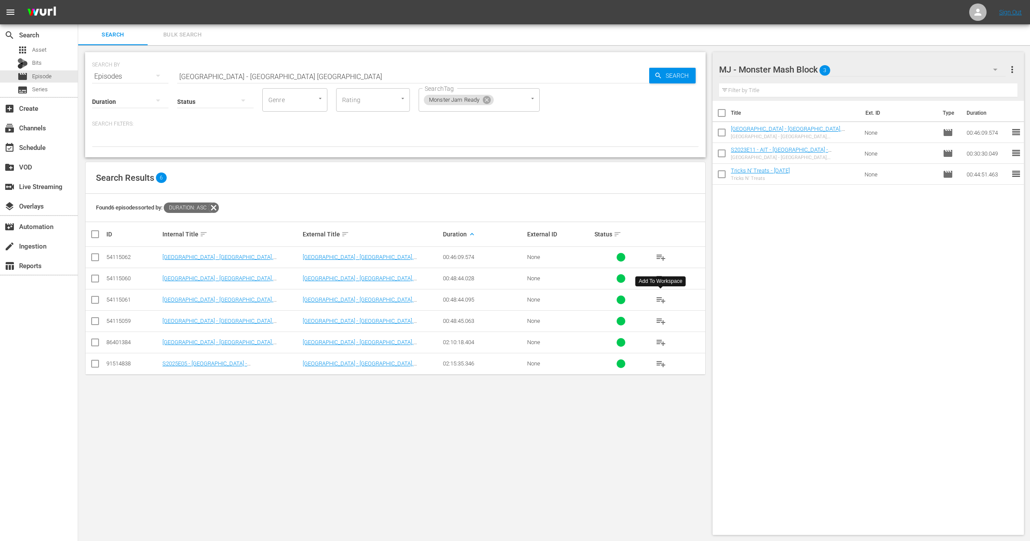
drag, startPoint x: 657, startPoint y: 298, endPoint x: 568, endPoint y: 296, distance: 89.5
click at [657, 298] on span "playlist_add" at bounding box center [661, 299] width 10 height 10
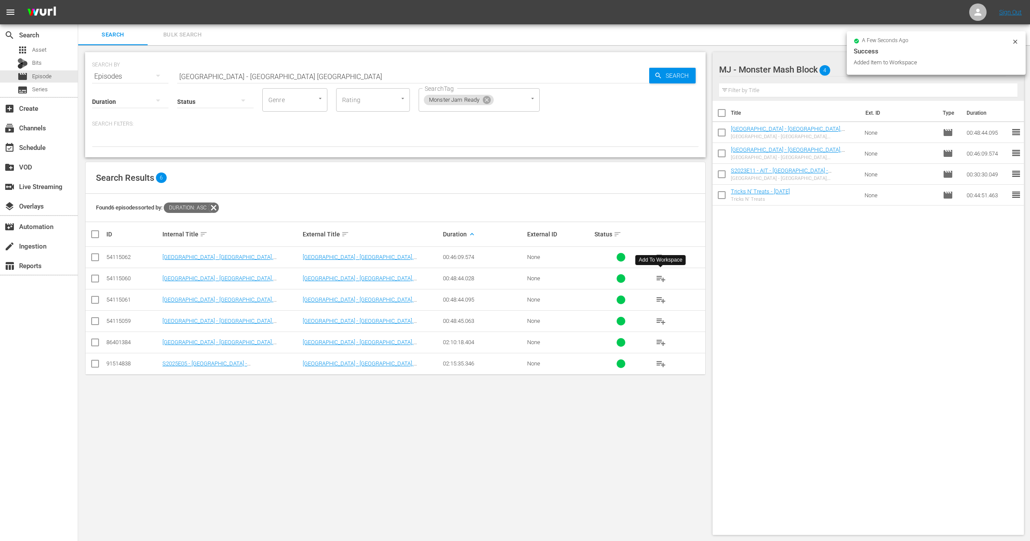
click at [660, 278] on span "playlist_add" at bounding box center [661, 278] width 10 height 10
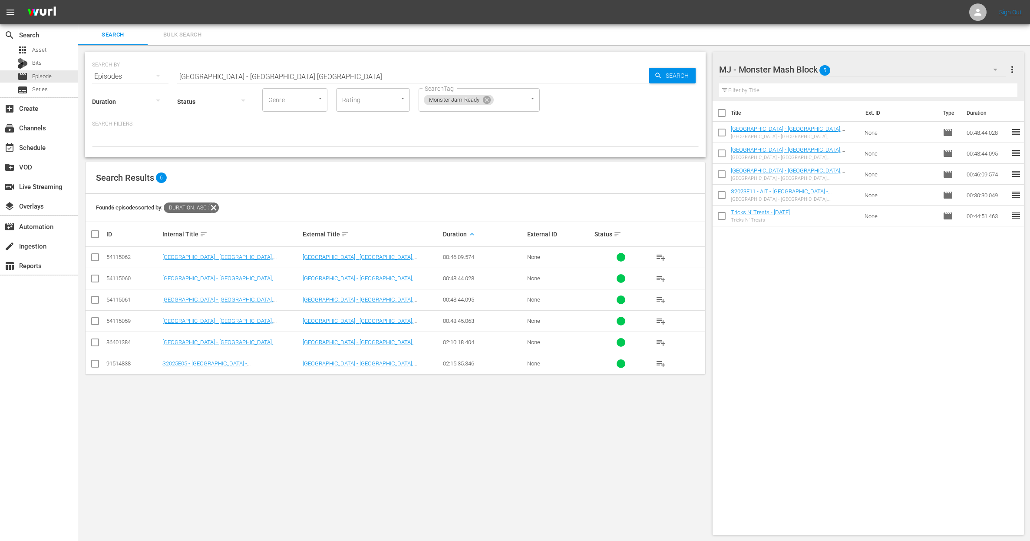
click at [1012, 327] on div "Title Ext. ID Type Duration Atlanta Motor Speedway - Atlanta, GA - 2021 Atlanta…" at bounding box center [868, 316] width 311 height 430
click at [793, 246] on div "Title Ext. ID Type Duration Atlanta Motor Speedway - Atlanta, GA - 2021 Atlanta…" at bounding box center [868, 316] width 311 height 430
click at [832, 332] on div "Title Ext. ID Type Duration Tricks N’ Treats - Halloween Tricks N’ Treats None …" at bounding box center [868, 316] width 311 height 430
click at [300, 194] on div "Found 6 episodes sorted by: Duration: asc" at bounding box center [396, 208] width 620 height 28
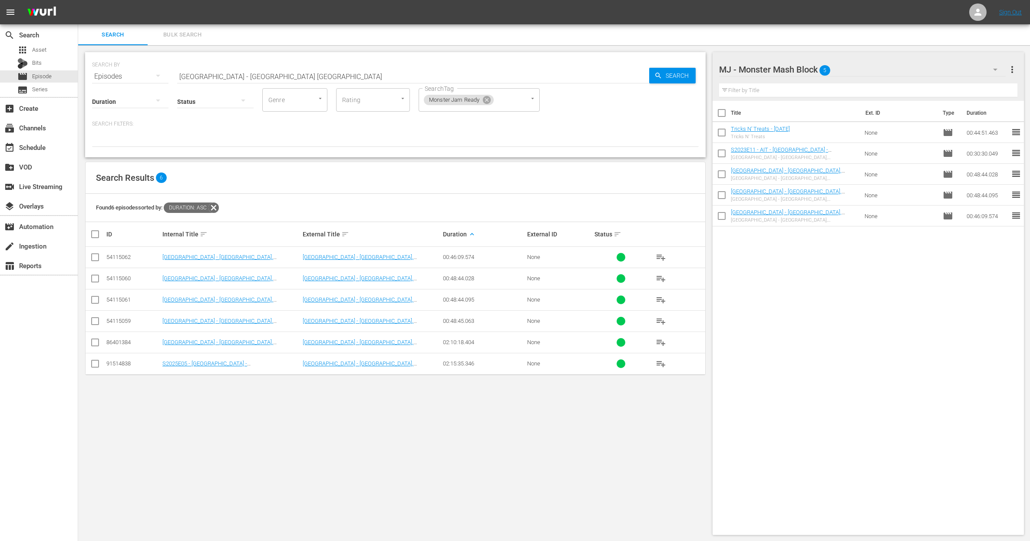
click at [199, 72] on input "Atlanta Motor Speedway - Atlanta GA" at bounding box center [413, 76] width 472 height 21
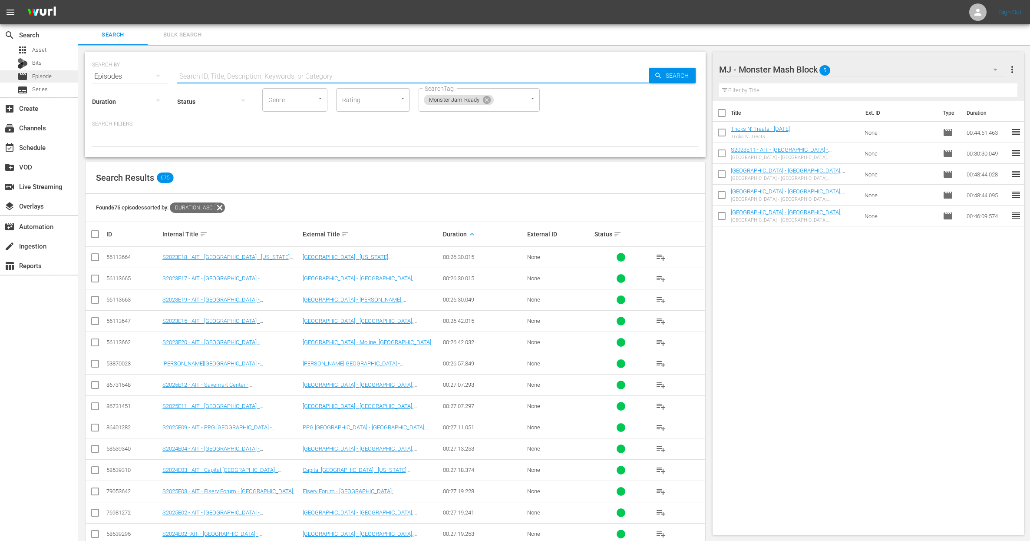
click at [33, 76] on span "Episode" at bounding box center [42, 76] width 20 height 9
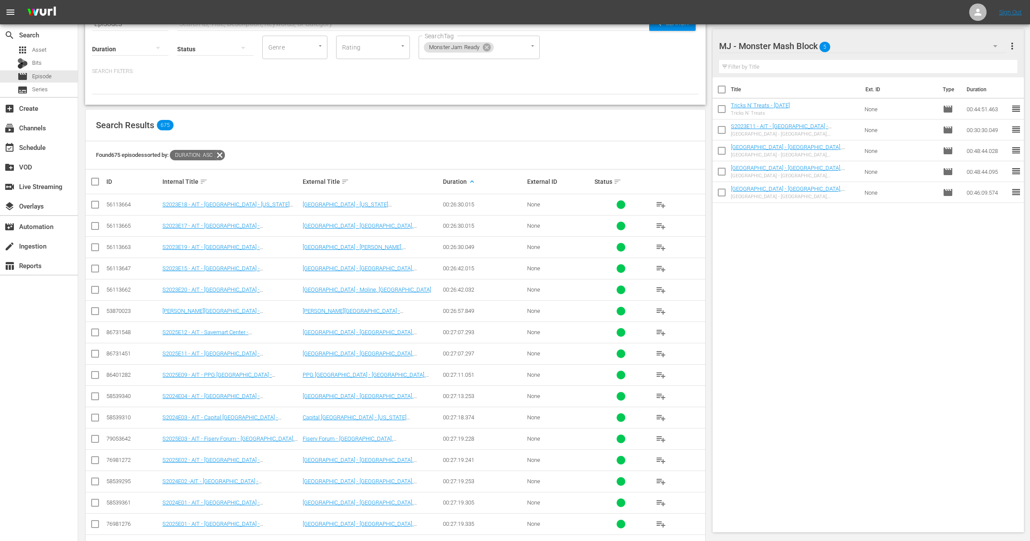
scroll to position [53, 0]
click at [30, 150] on div "event_available Schedule" at bounding box center [24, 146] width 49 height 8
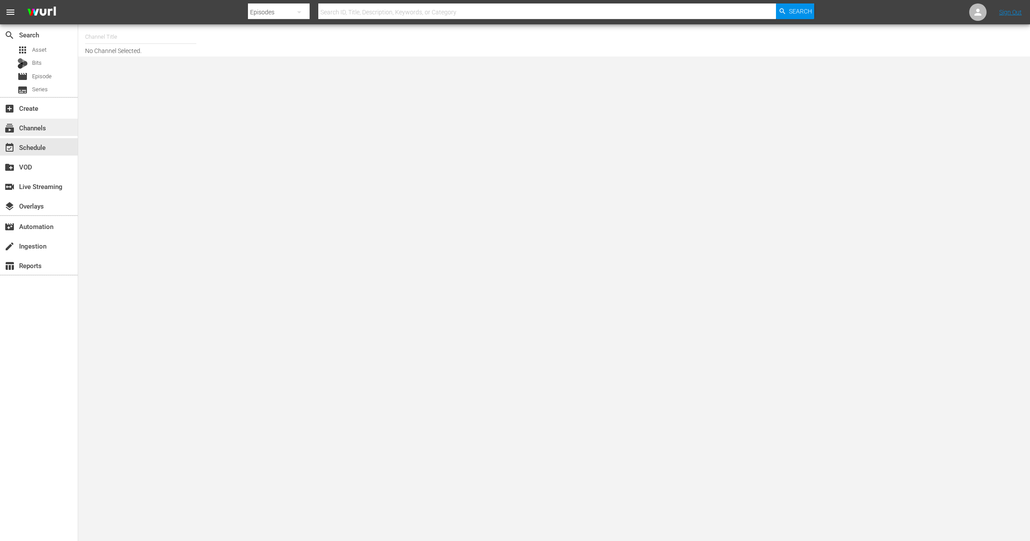
click at [40, 127] on div "subscriptions Channels" at bounding box center [24, 126] width 49 height 8
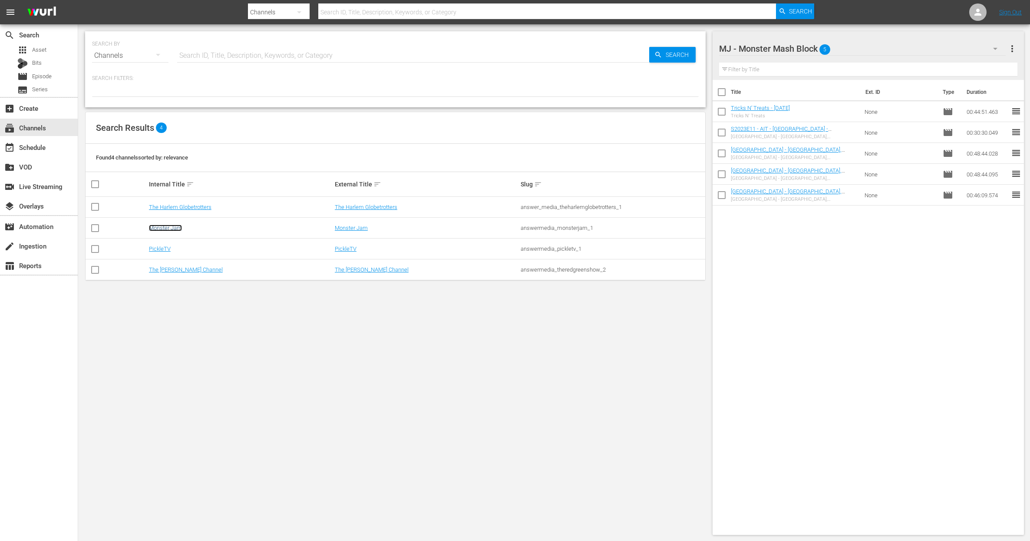
click at [173, 229] on link "Monster Jam" at bounding box center [165, 227] width 33 height 7
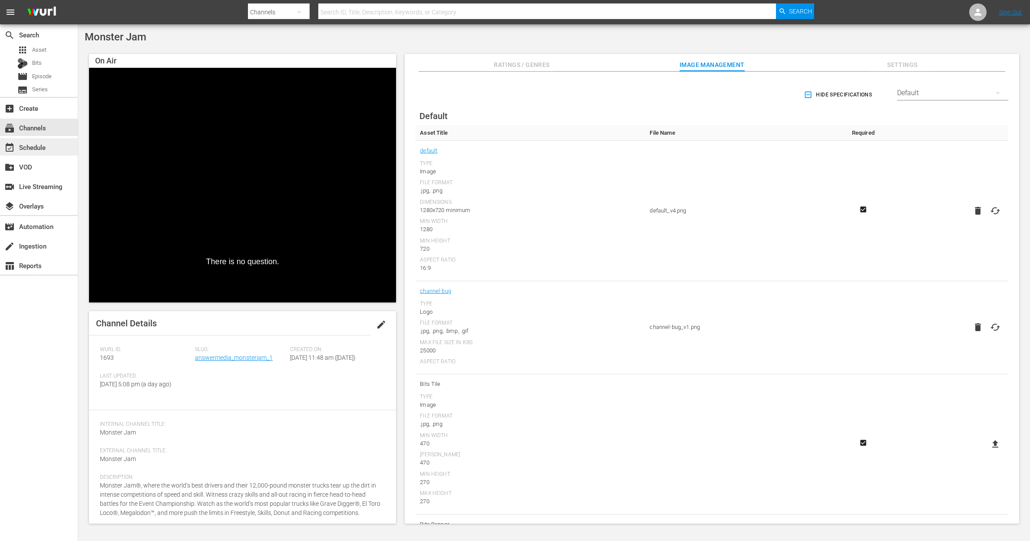
click at [44, 142] on div "event_available Schedule" at bounding box center [24, 146] width 49 height 8
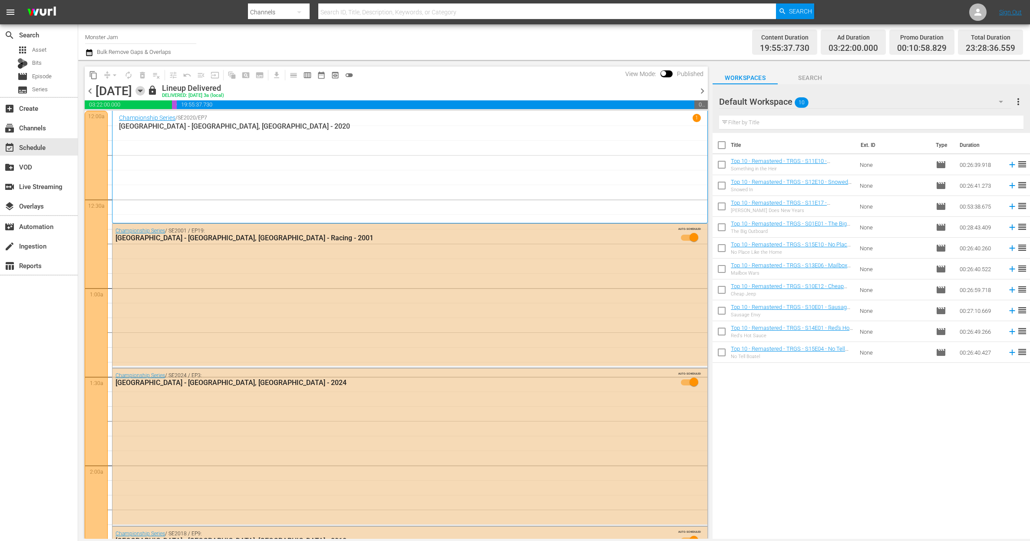
click at [145, 87] on icon "button" at bounding box center [140, 91] width 10 height 10
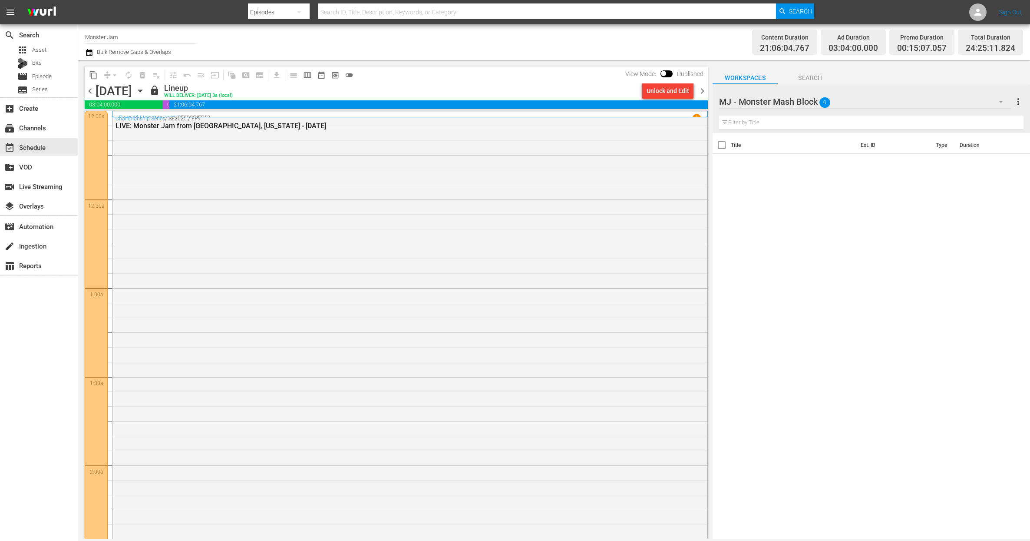
click at [271, 53] on div "Channel Title Monster Jam Bulk Remove Gaps & Overlaps" at bounding box center [341, 41] width 512 height 31
click at [33, 129] on div "subscriptions Channels" at bounding box center [24, 126] width 49 height 8
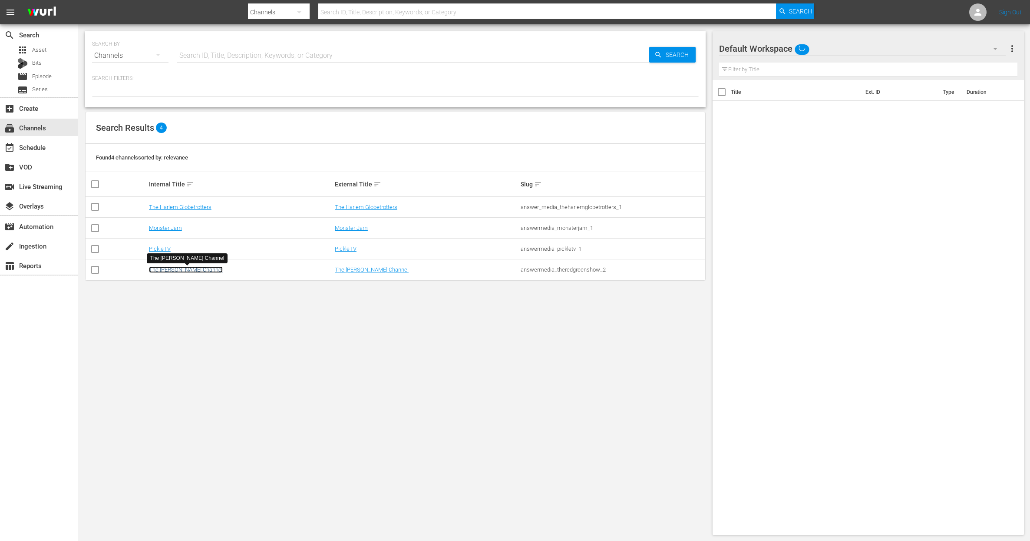
click at [162, 271] on link "The [PERSON_NAME] Channel" at bounding box center [186, 269] width 74 height 7
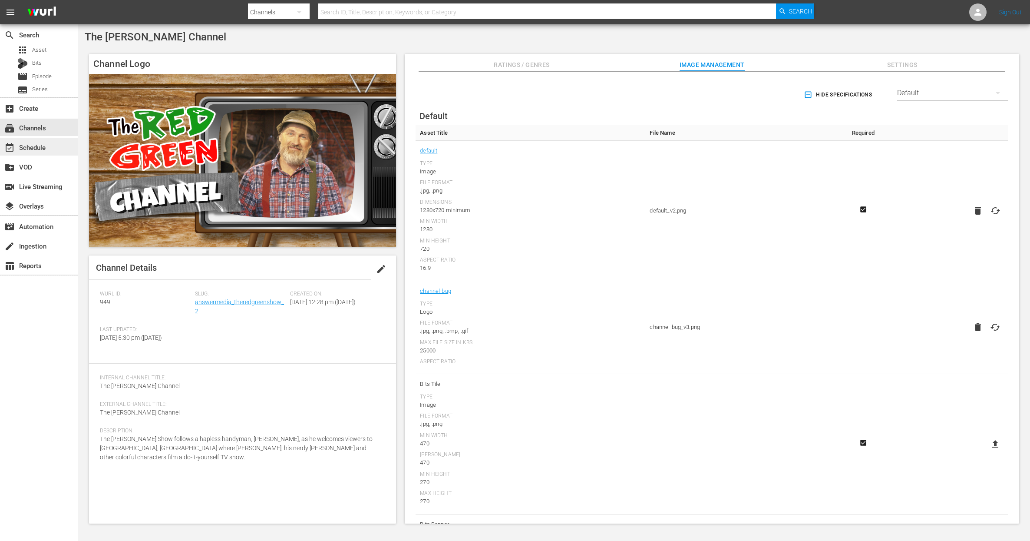
click at [38, 150] on div "event_available Schedule" at bounding box center [24, 146] width 49 height 8
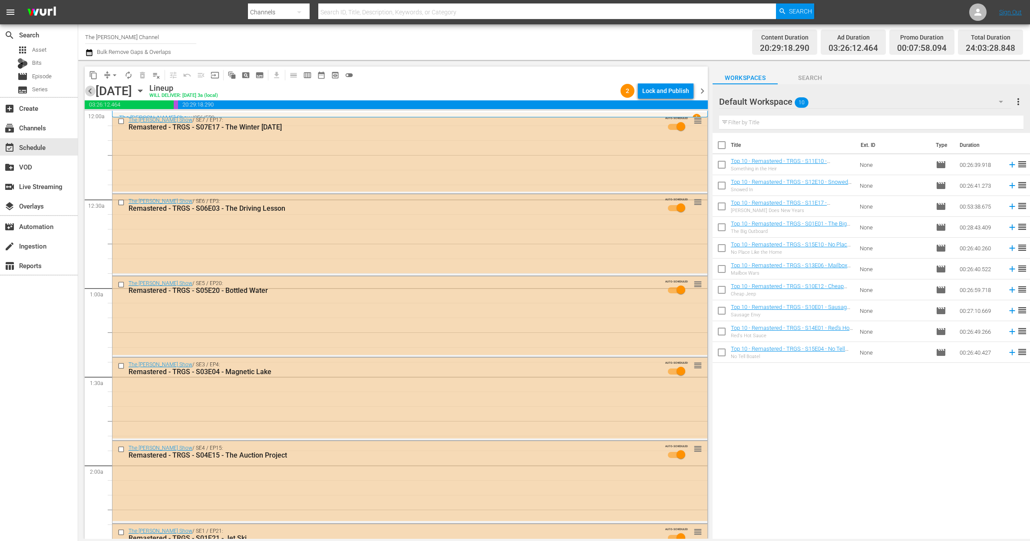
click at [89, 91] on span "chevron_left" at bounding box center [90, 91] width 11 height 11
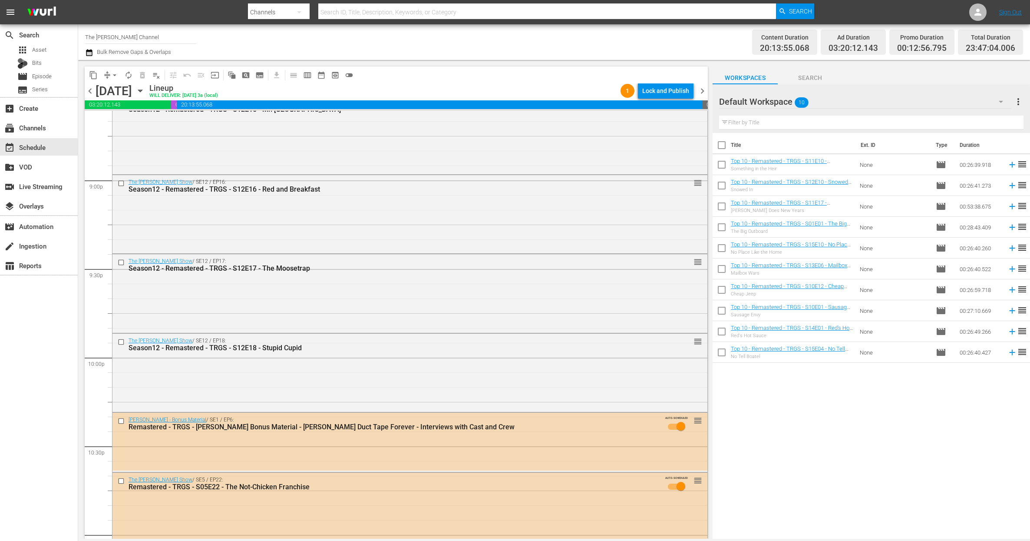
scroll to position [3648, 0]
